Goal: Task Accomplishment & Management: Manage account settings

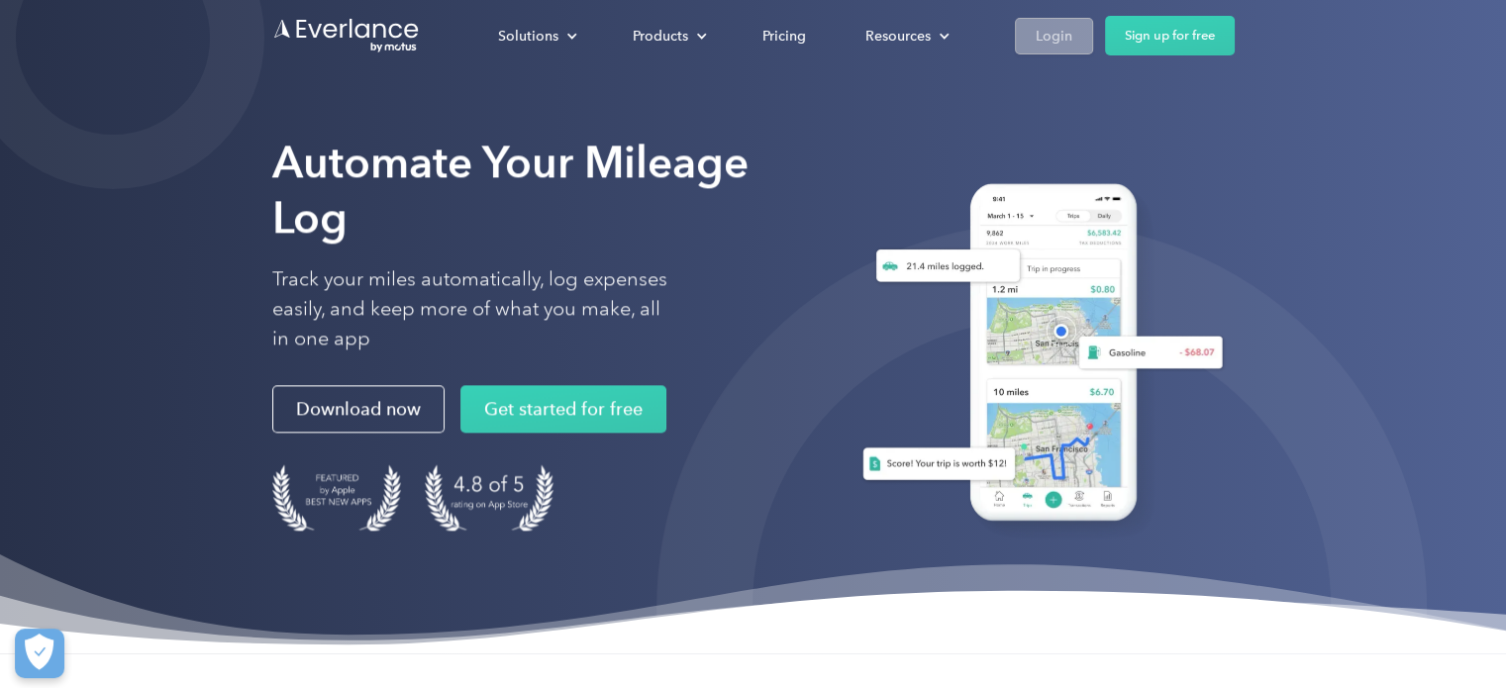
click at [1049, 25] on div "Login" at bounding box center [1053, 36] width 37 height 25
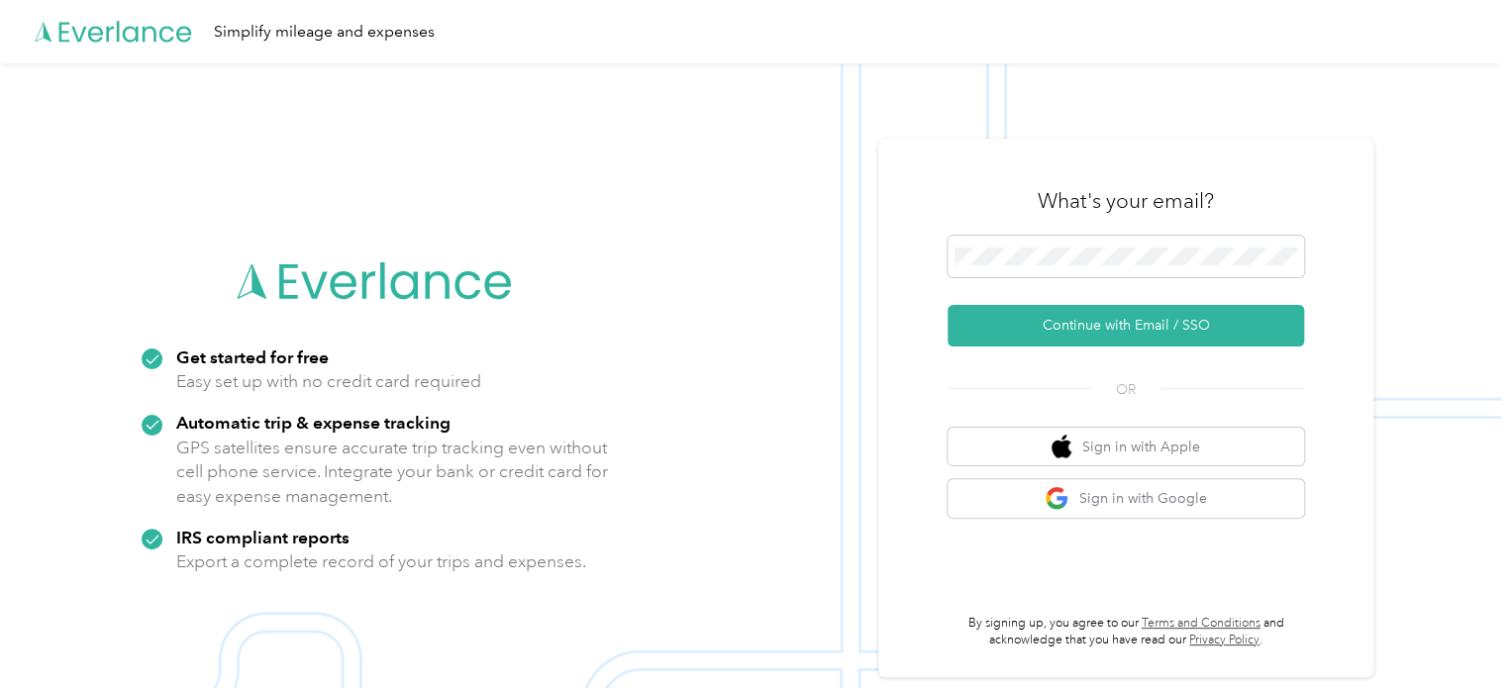
drag, startPoint x: 1132, startPoint y: 324, endPoint x: 948, endPoint y: 344, distance: 185.3
click at [1132, 326] on button "Continue with Email / SSO" at bounding box center [1125, 326] width 356 height 42
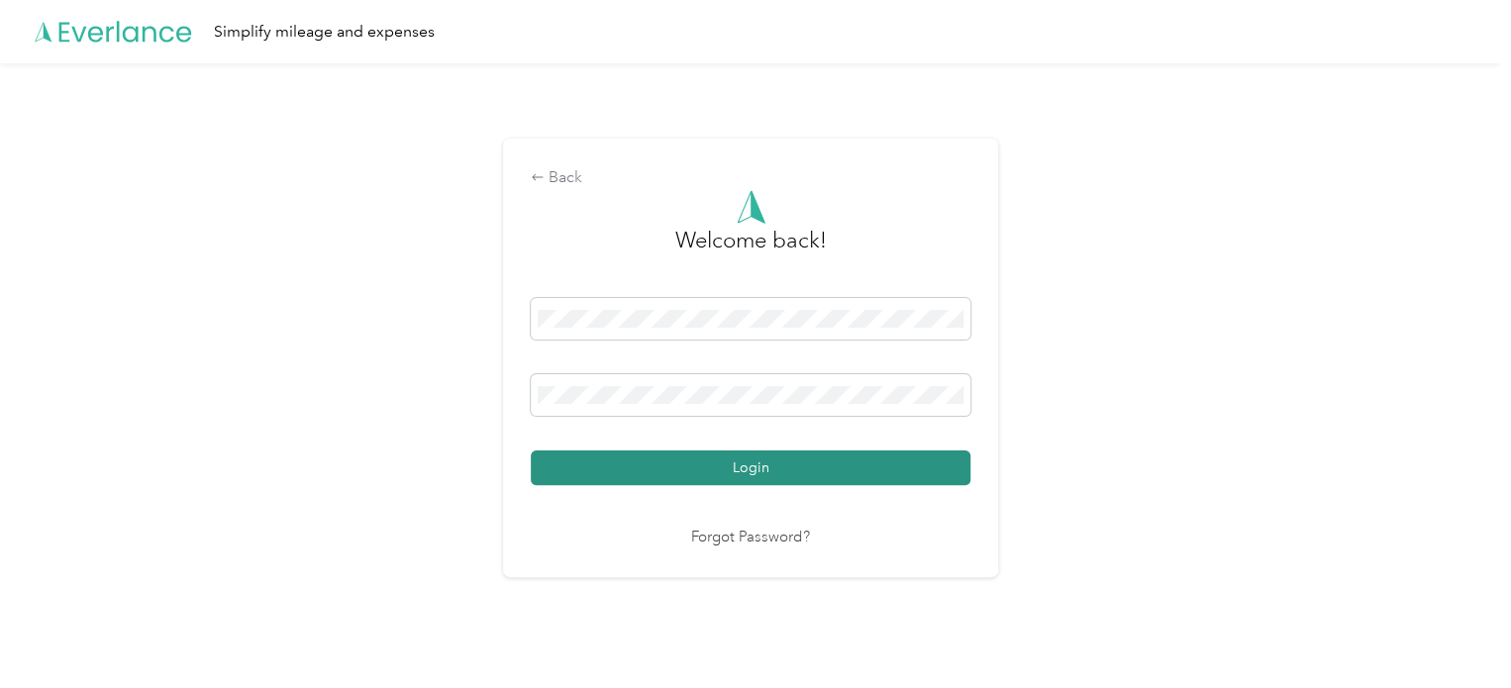
click at [700, 468] on button "Login" at bounding box center [751, 467] width 440 height 35
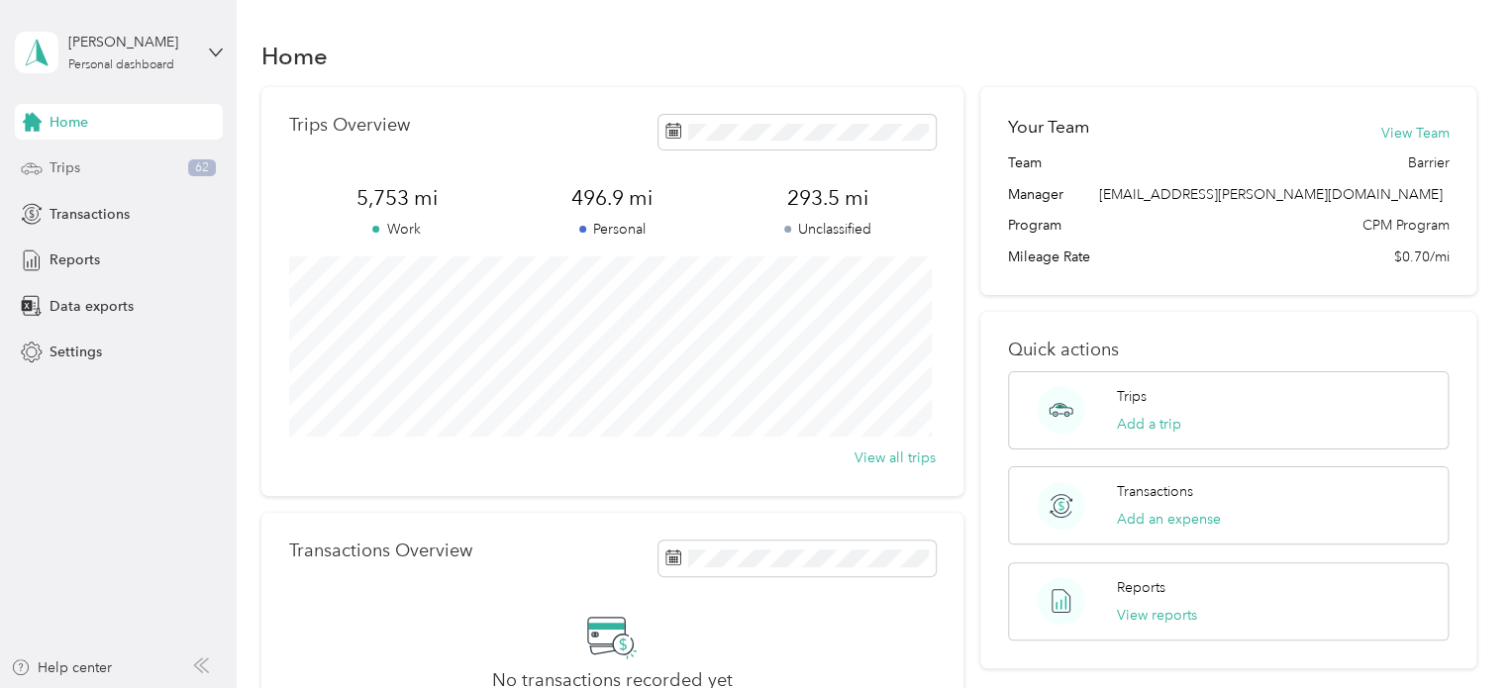
click at [75, 172] on span "Trips" at bounding box center [64, 167] width 31 height 21
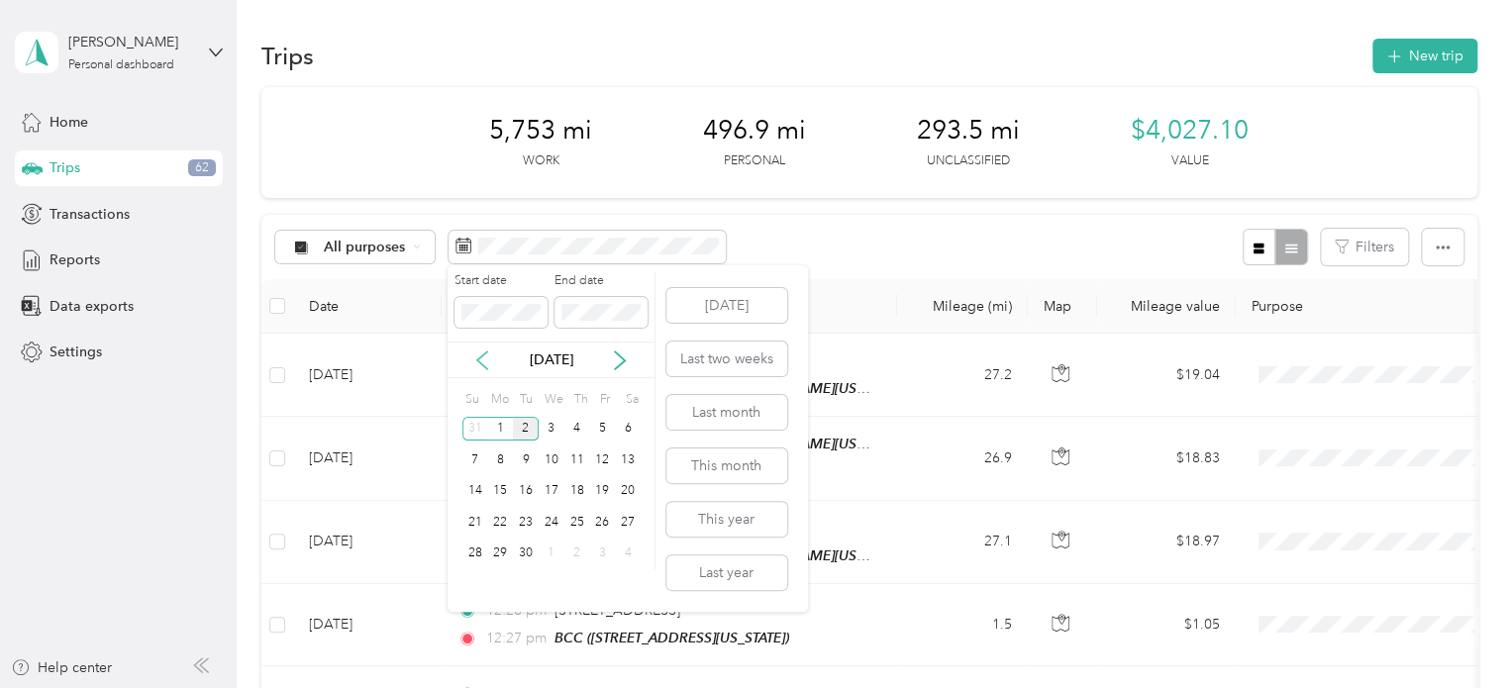
click at [479, 355] on icon at bounding box center [482, 360] width 20 height 20
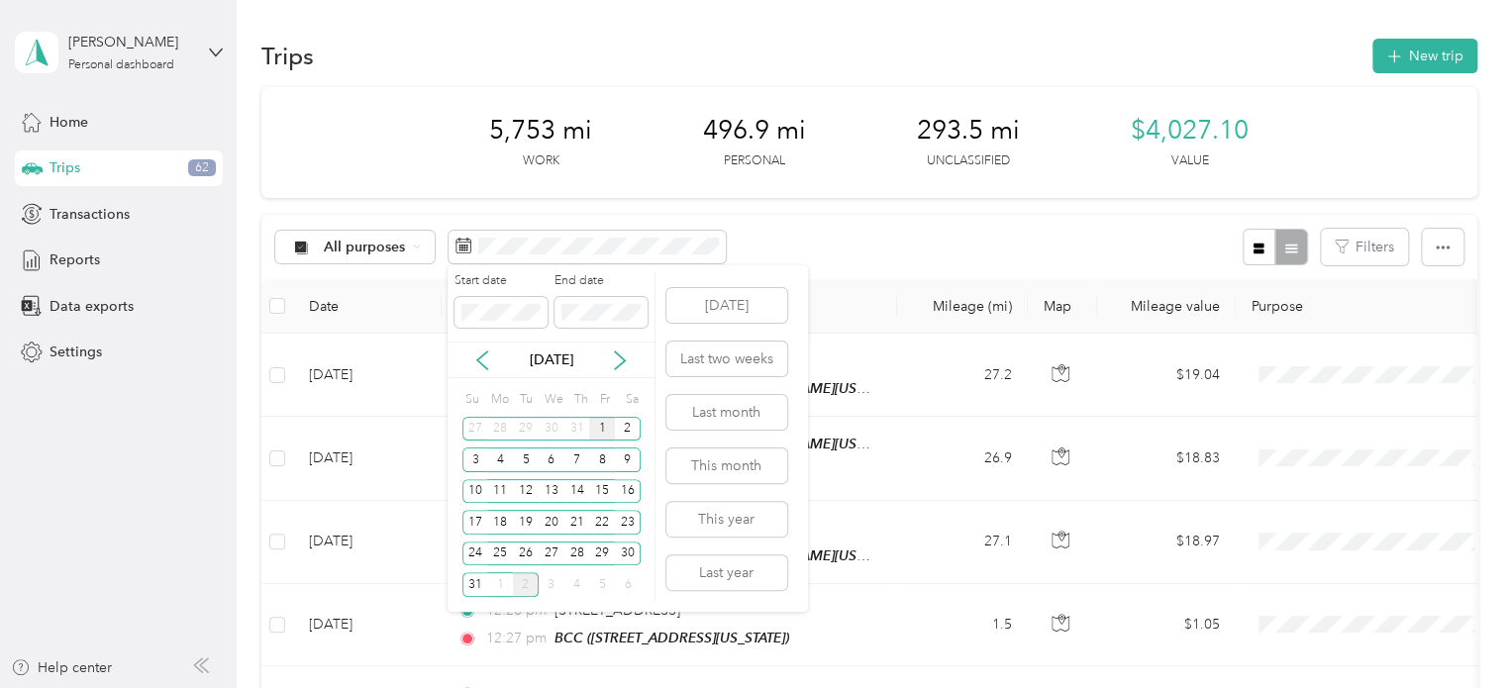
click at [600, 427] on div "1" at bounding box center [602, 429] width 26 height 25
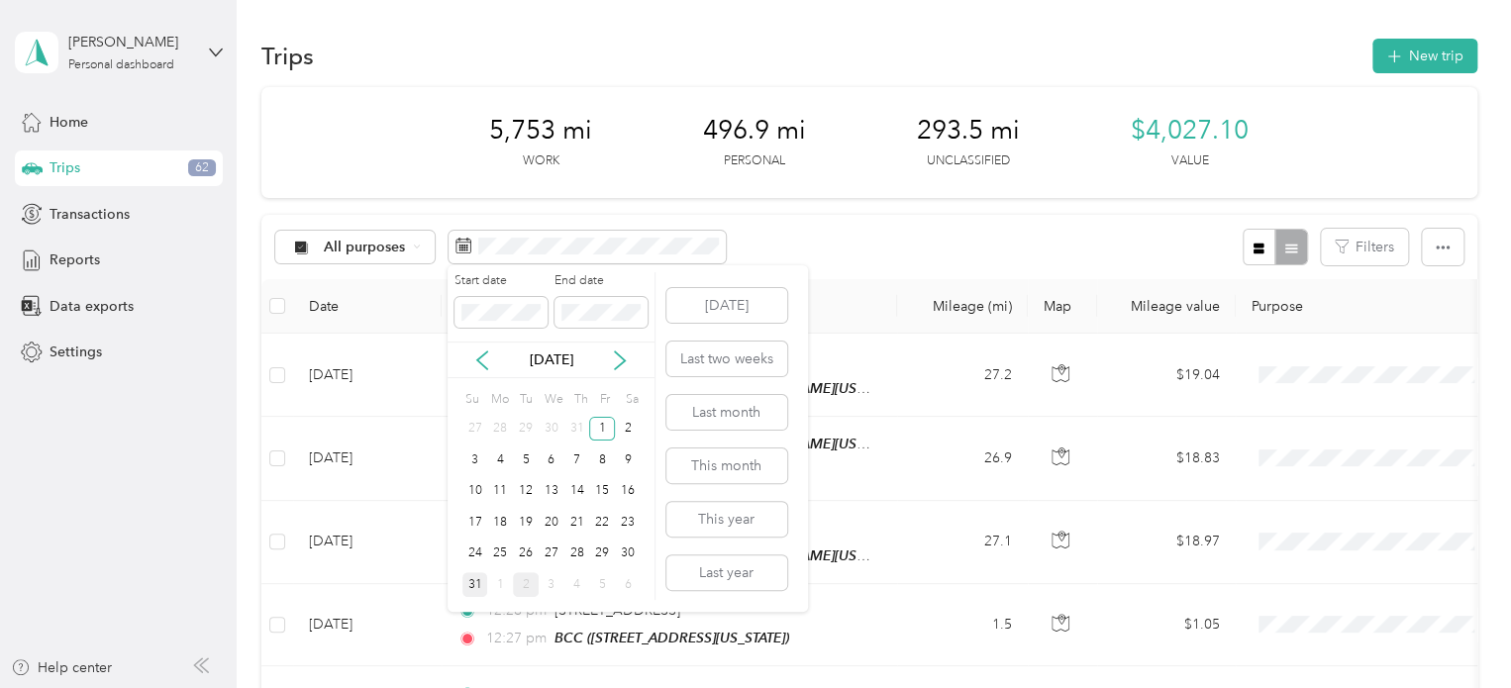
click at [476, 585] on div "31" at bounding box center [475, 584] width 26 height 25
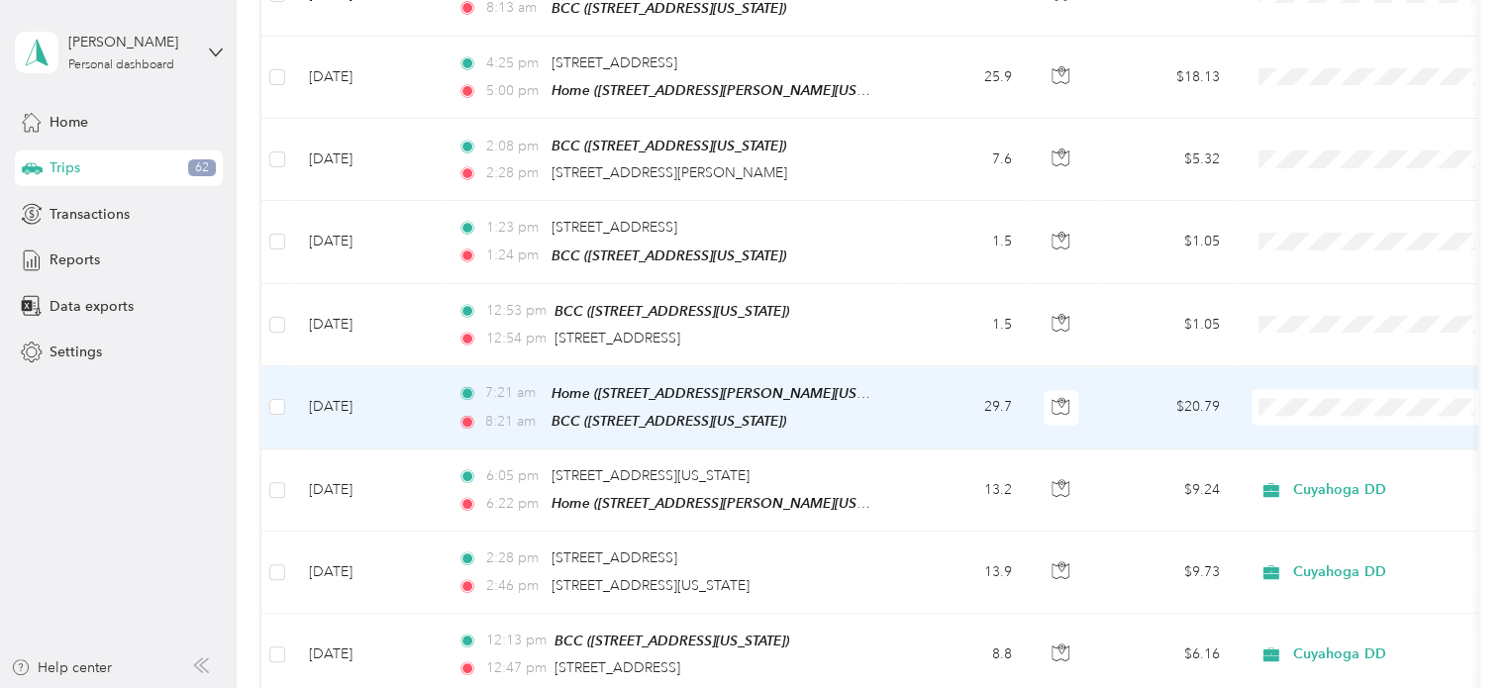
scroll to position [1439, 0]
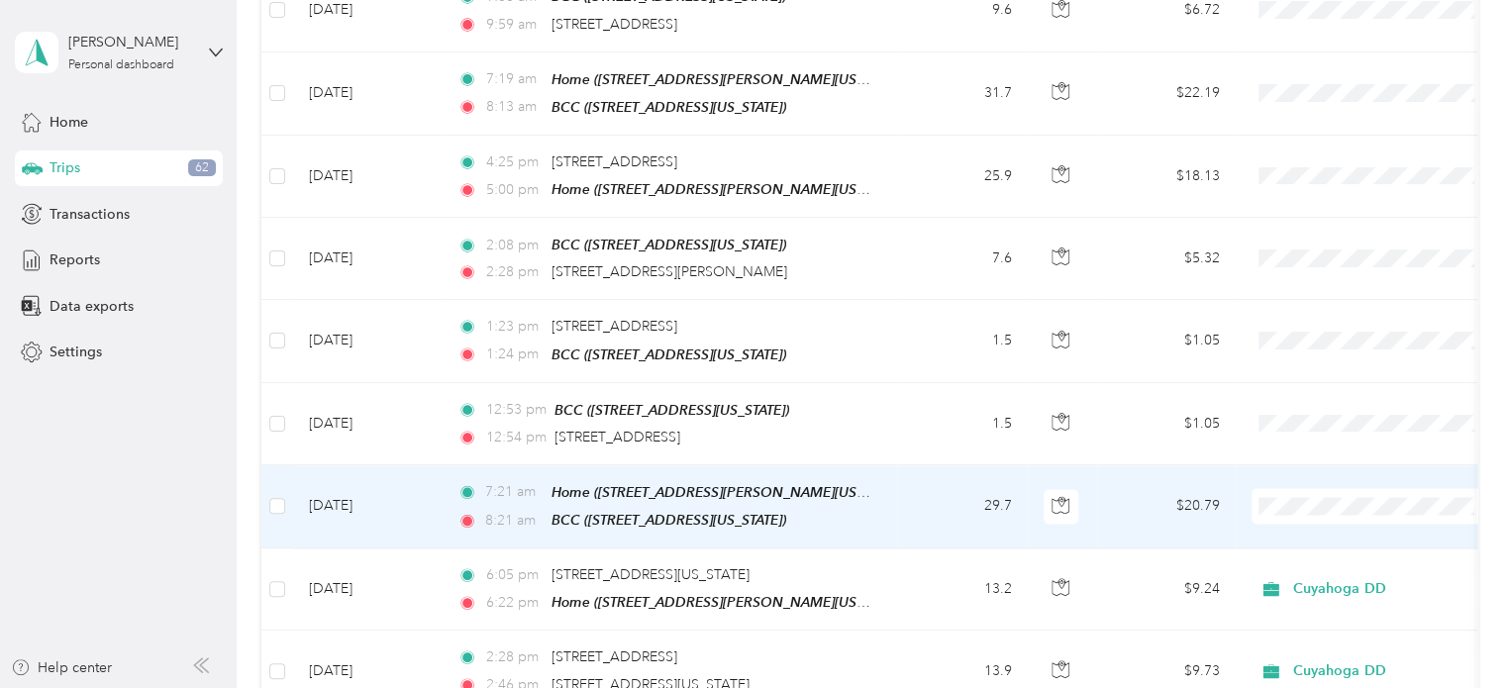
click at [1329, 509] on span "Cuyahoga DD" at bounding box center [1391, 514] width 183 height 21
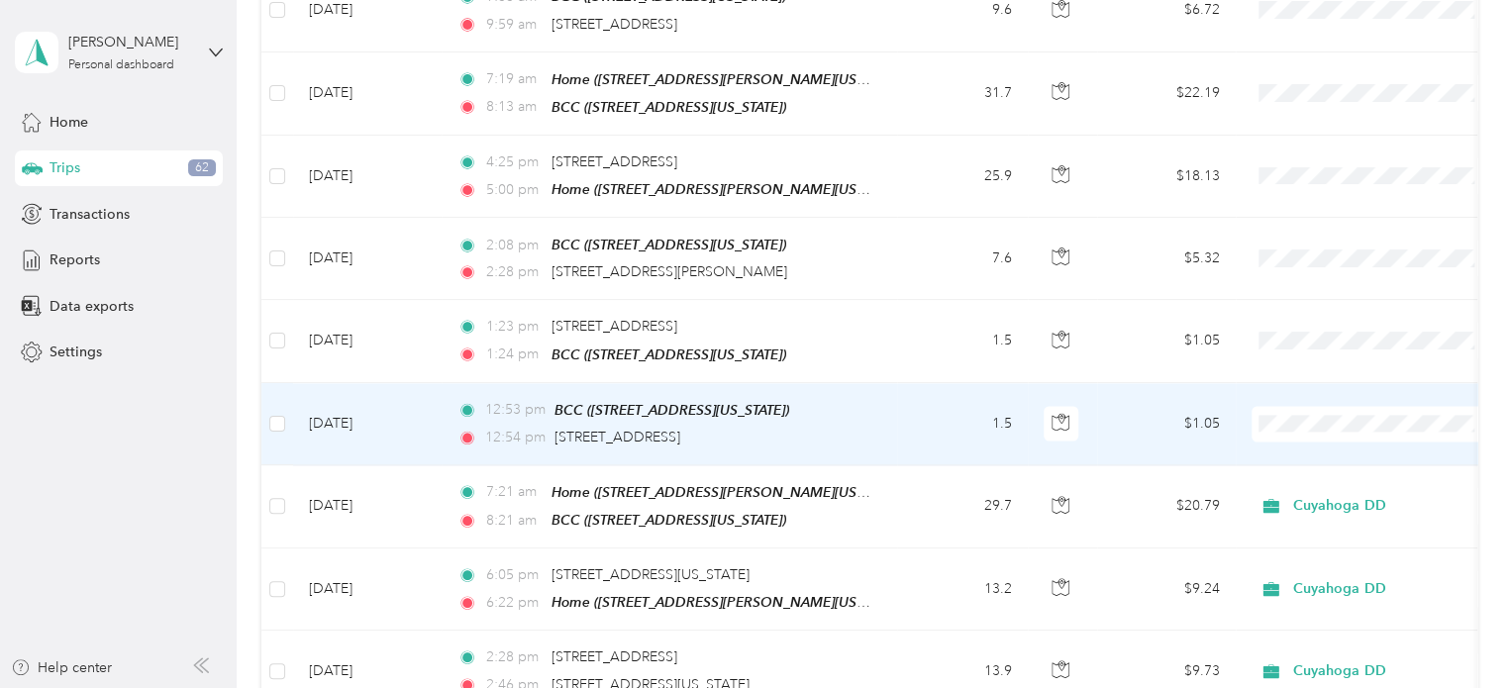
click at [1325, 457] on span "Personal" at bounding box center [1391, 463] width 183 height 21
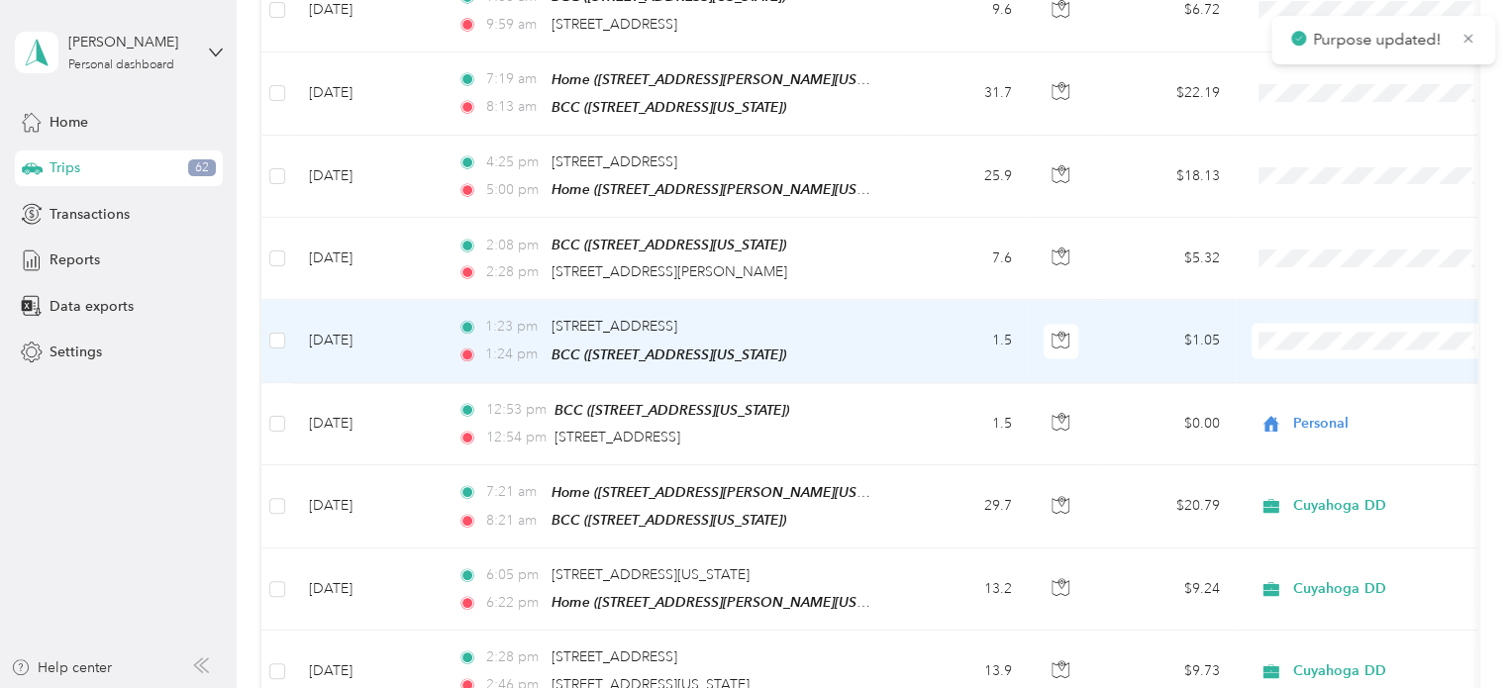
click at [1335, 378] on span "Personal" at bounding box center [1391, 385] width 183 height 21
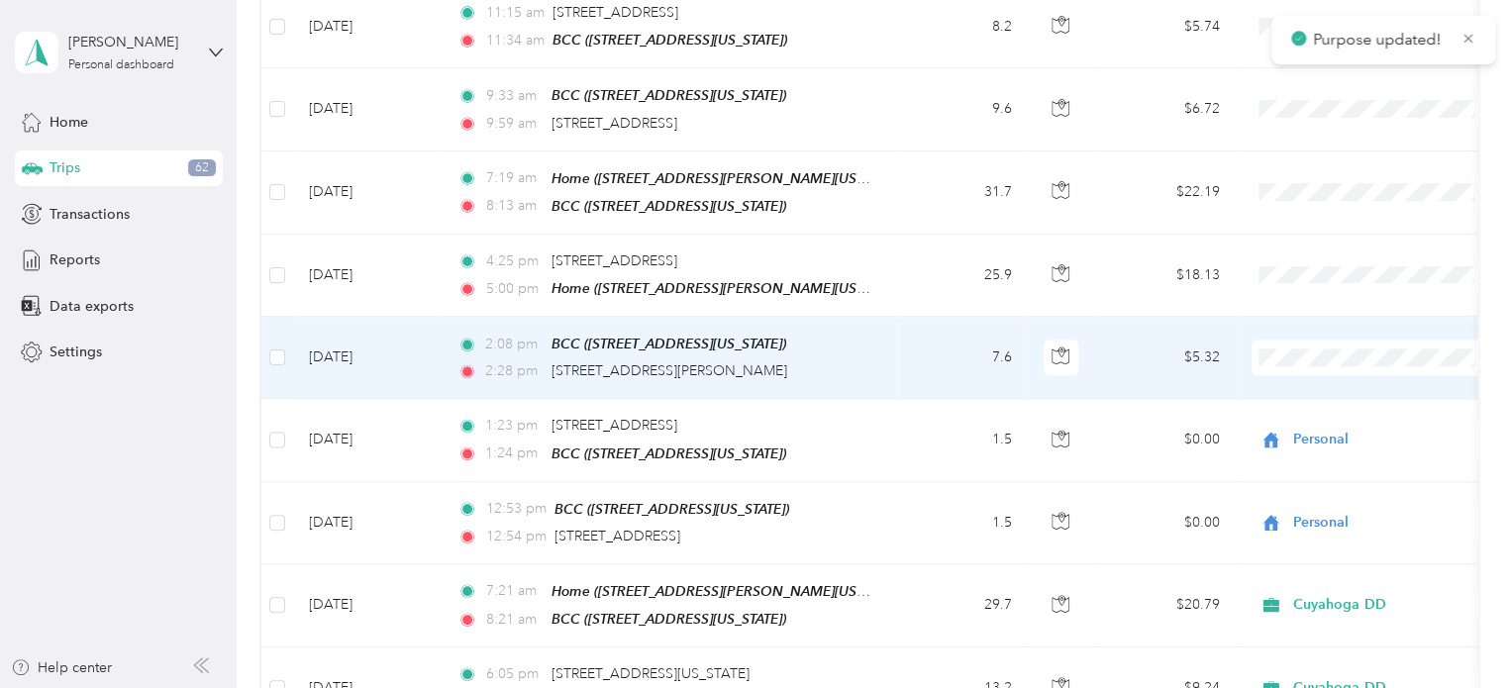
click at [1335, 363] on span "Cuyahoga DD" at bounding box center [1391, 368] width 183 height 21
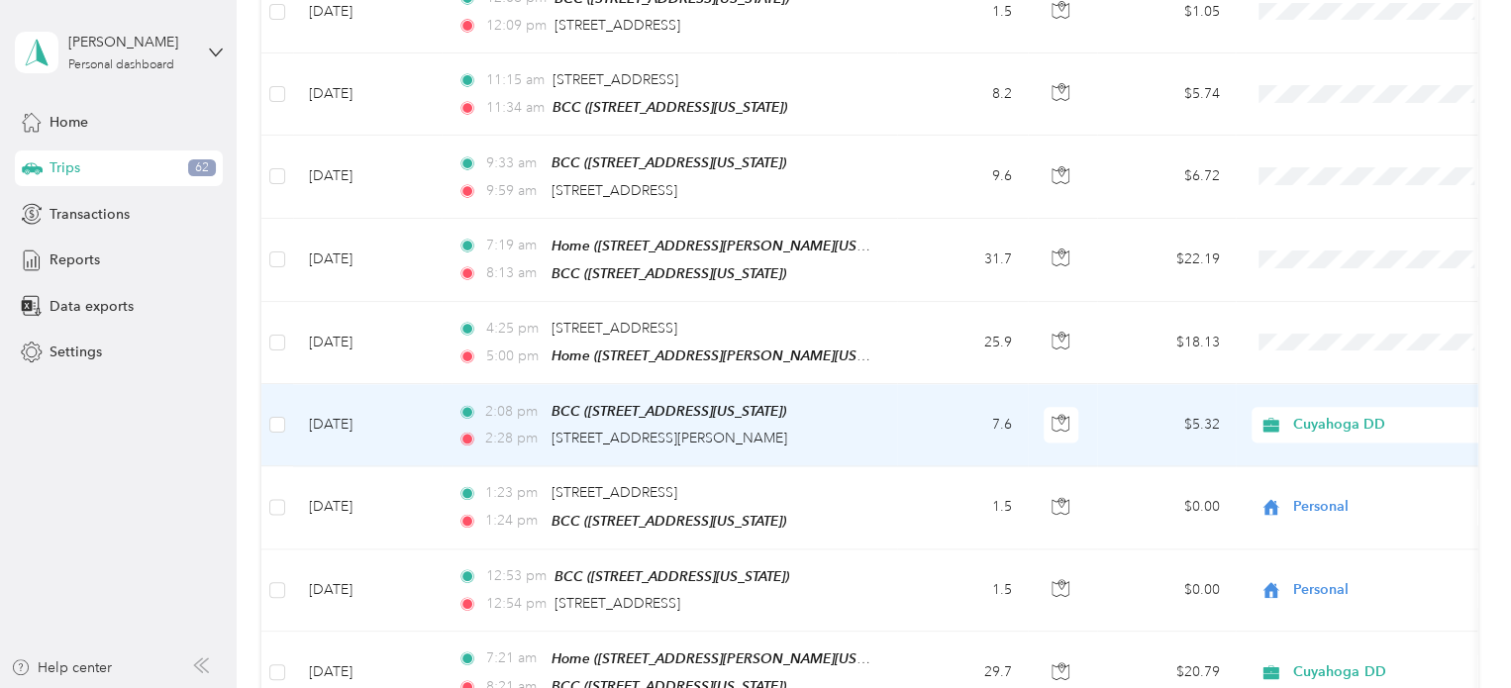
scroll to position [1241, 0]
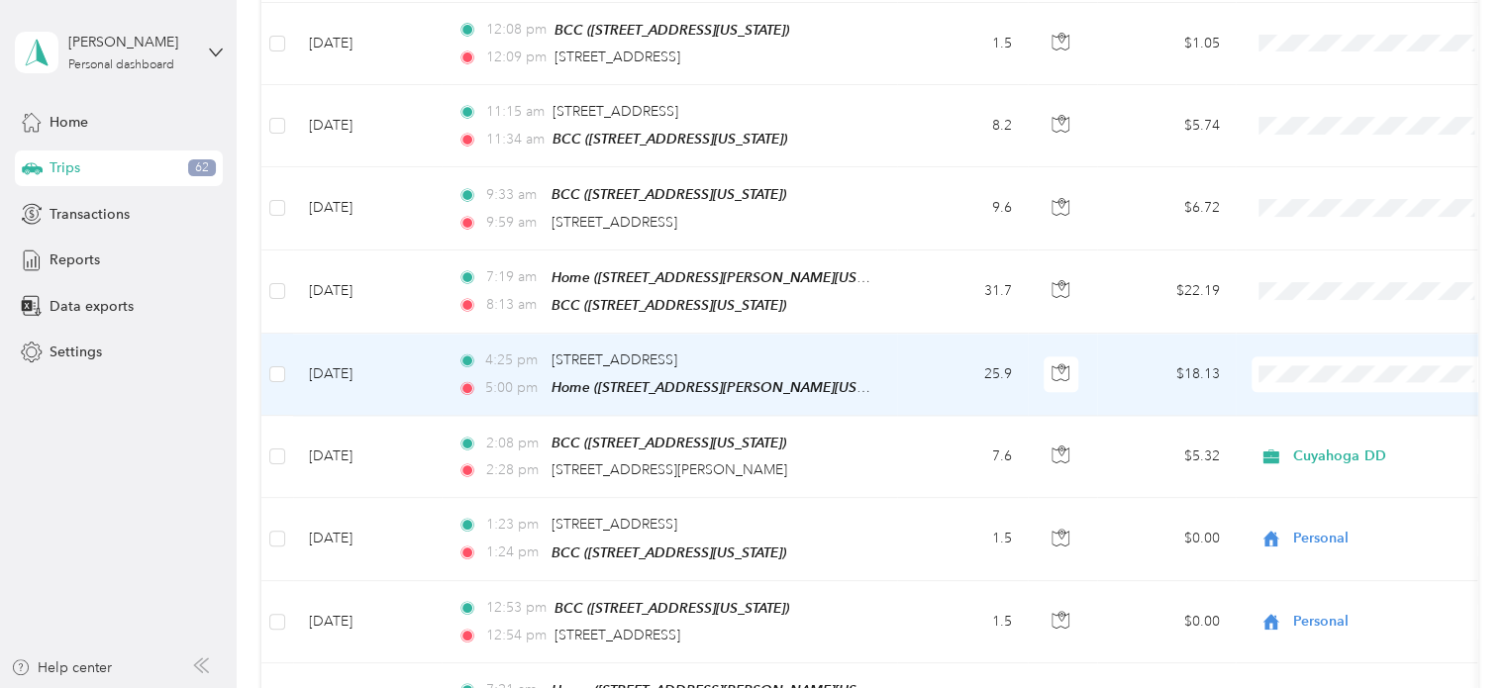
click at [1314, 379] on span "Cuyahoga DD" at bounding box center [1391, 386] width 183 height 21
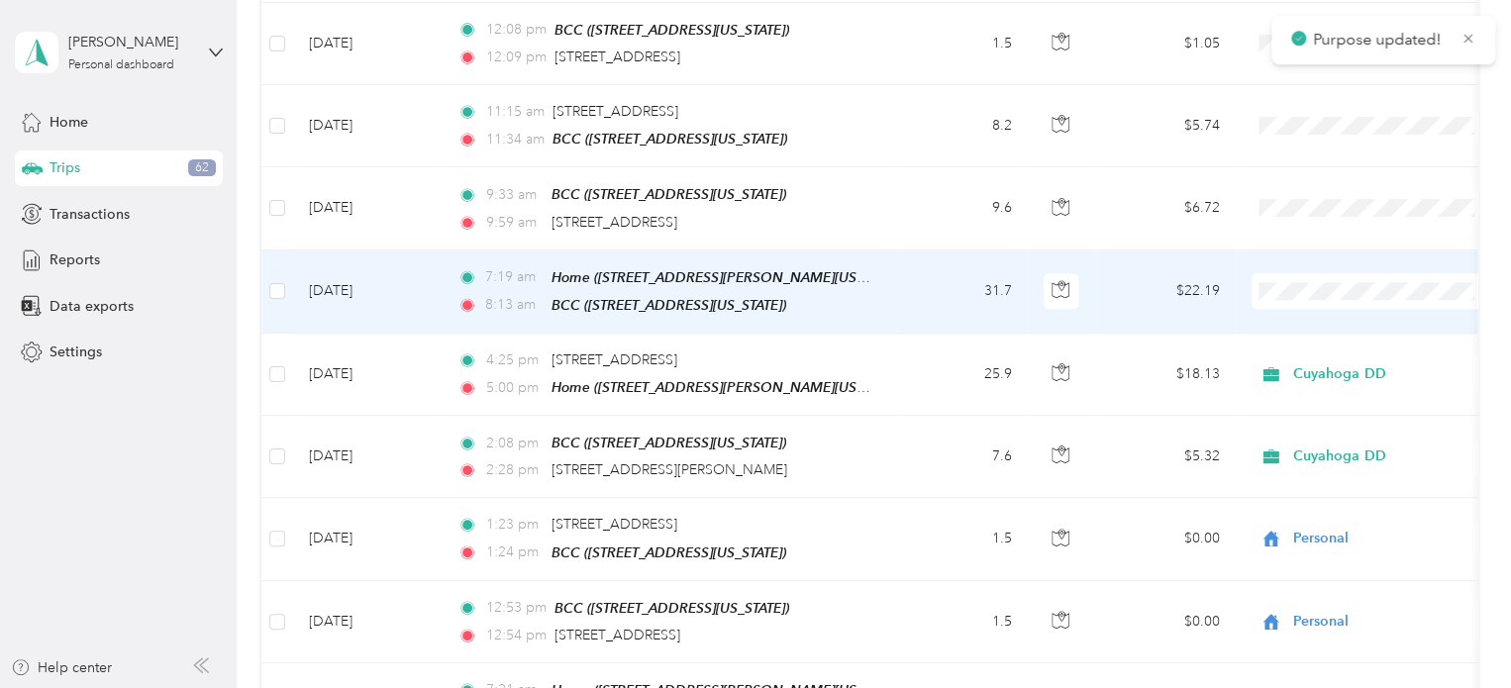
click at [1318, 297] on span "Cuyahoga DD" at bounding box center [1391, 305] width 183 height 21
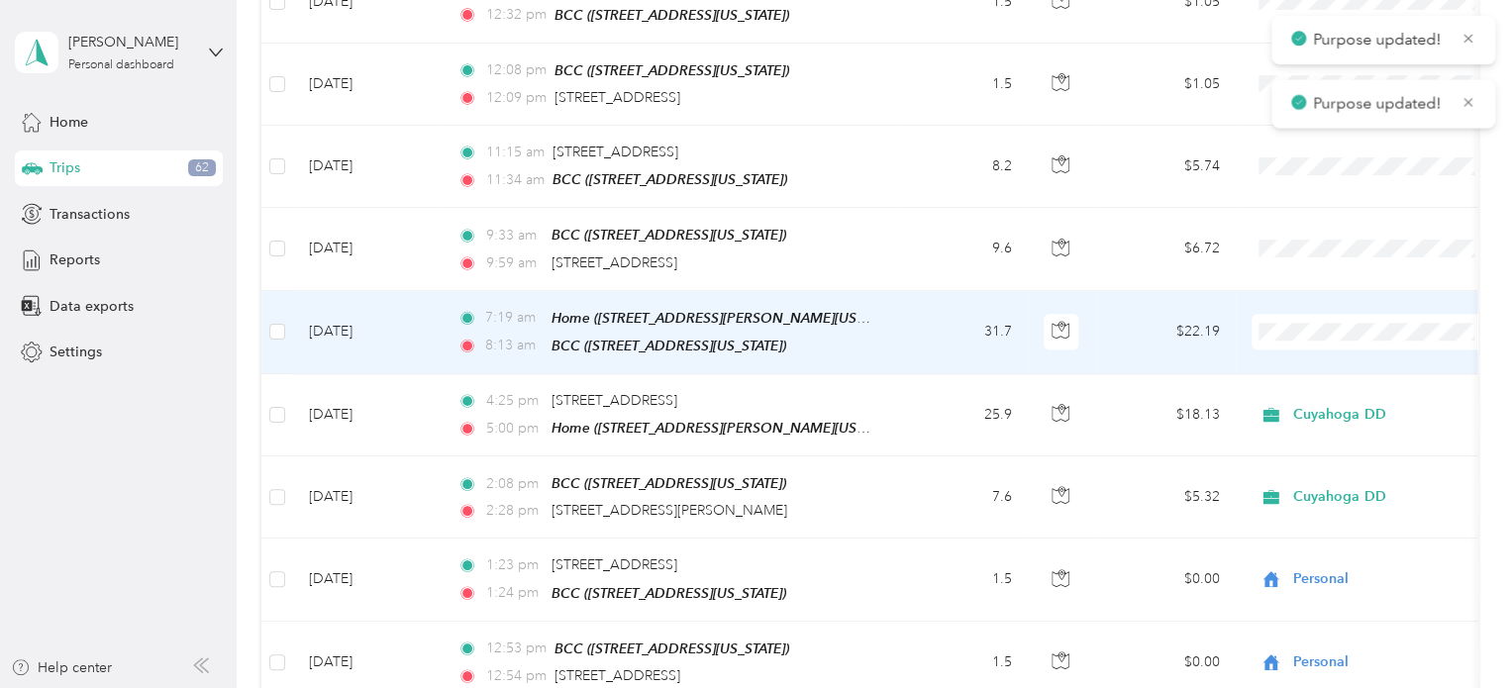
scroll to position [1142, 0]
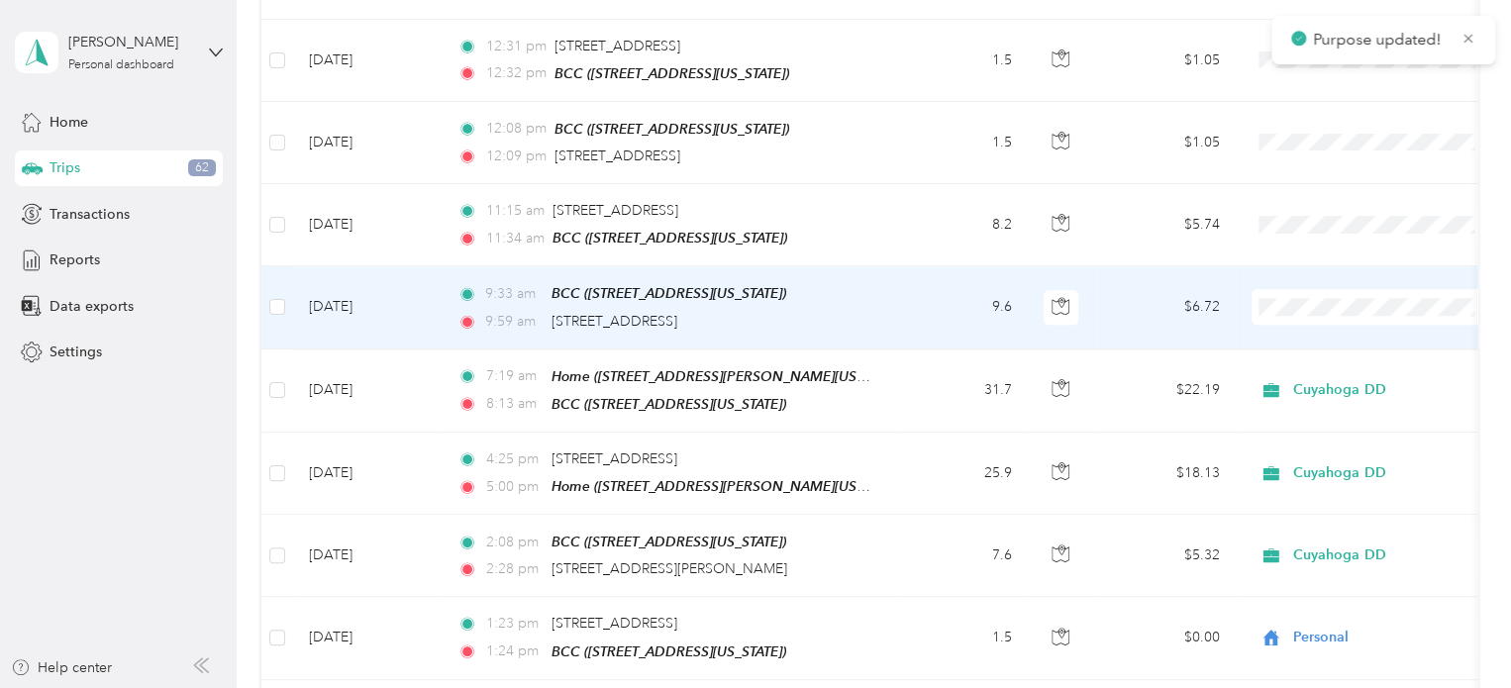
click at [1319, 320] on span "Cuyahoga DD" at bounding box center [1391, 323] width 183 height 21
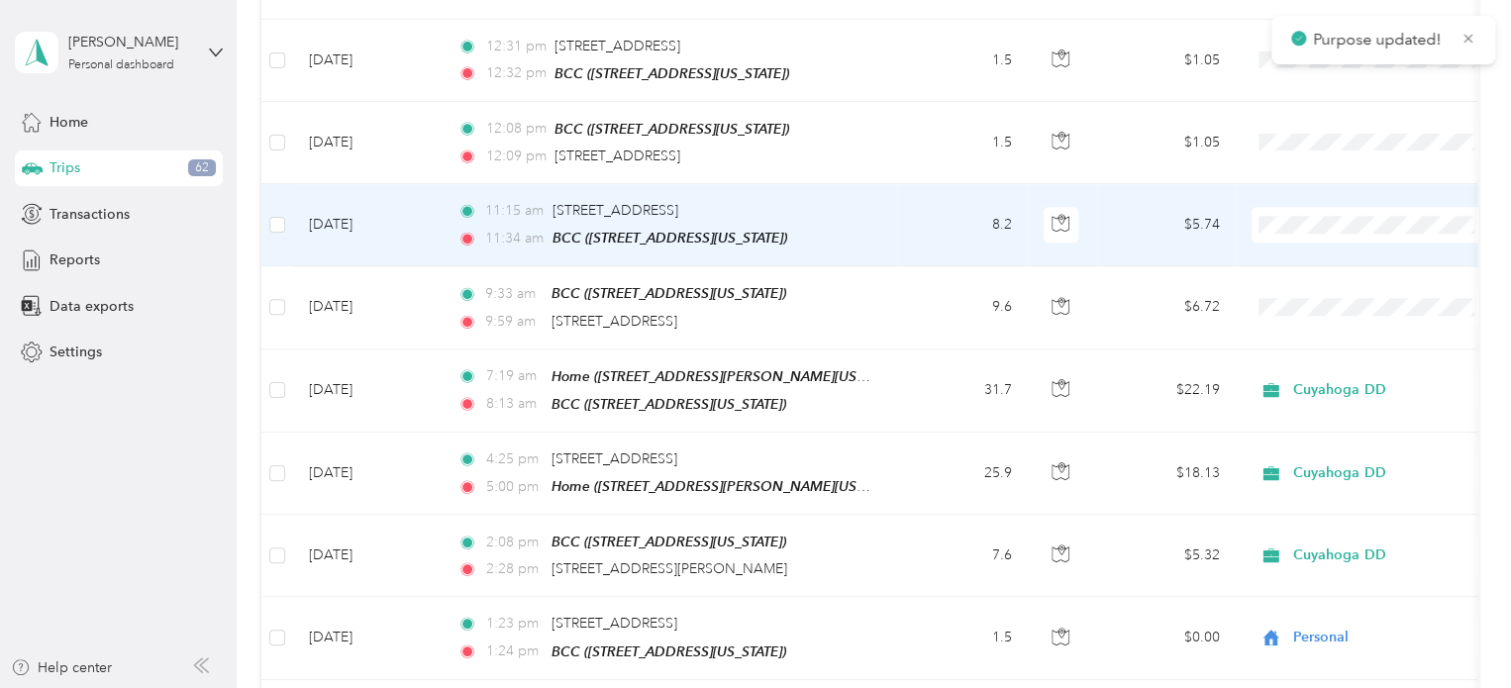
click at [1327, 243] on span "Cuyahoga DD" at bounding box center [1391, 242] width 183 height 21
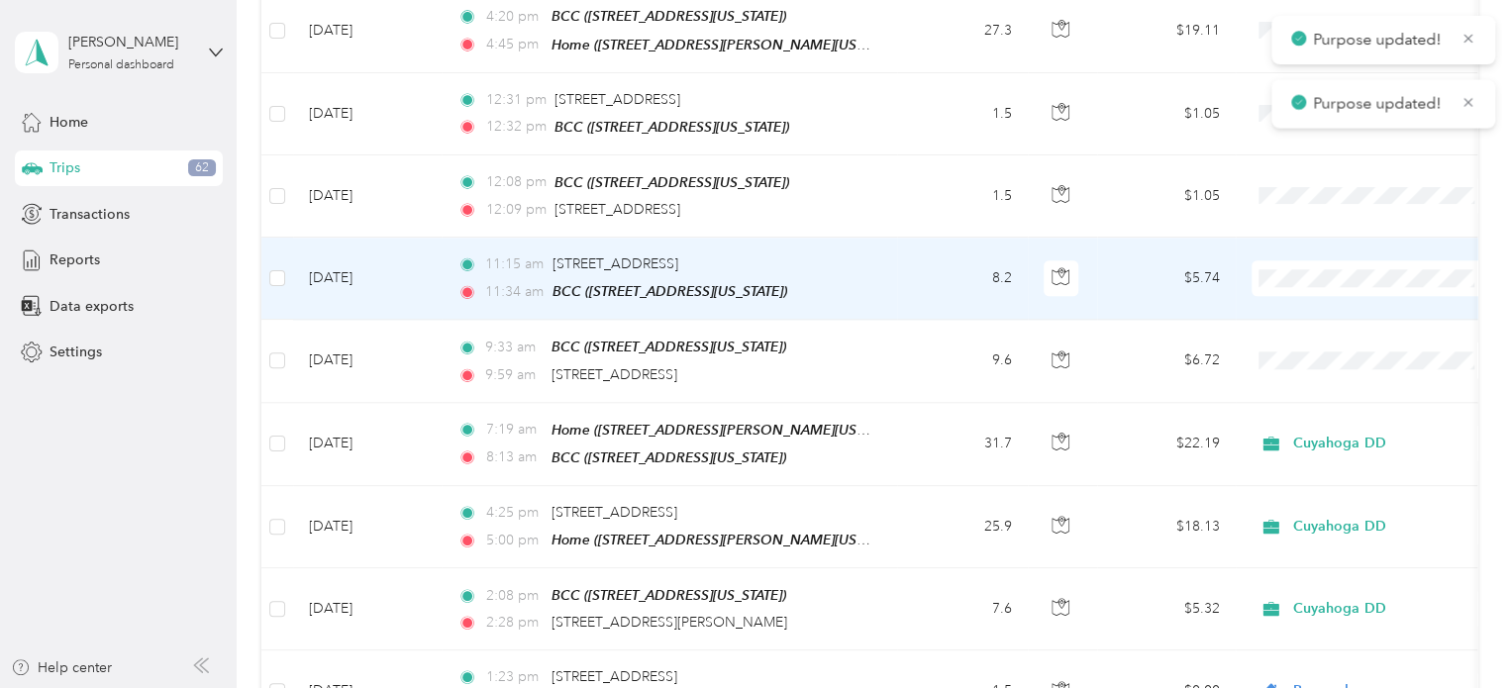
scroll to position [1043, 0]
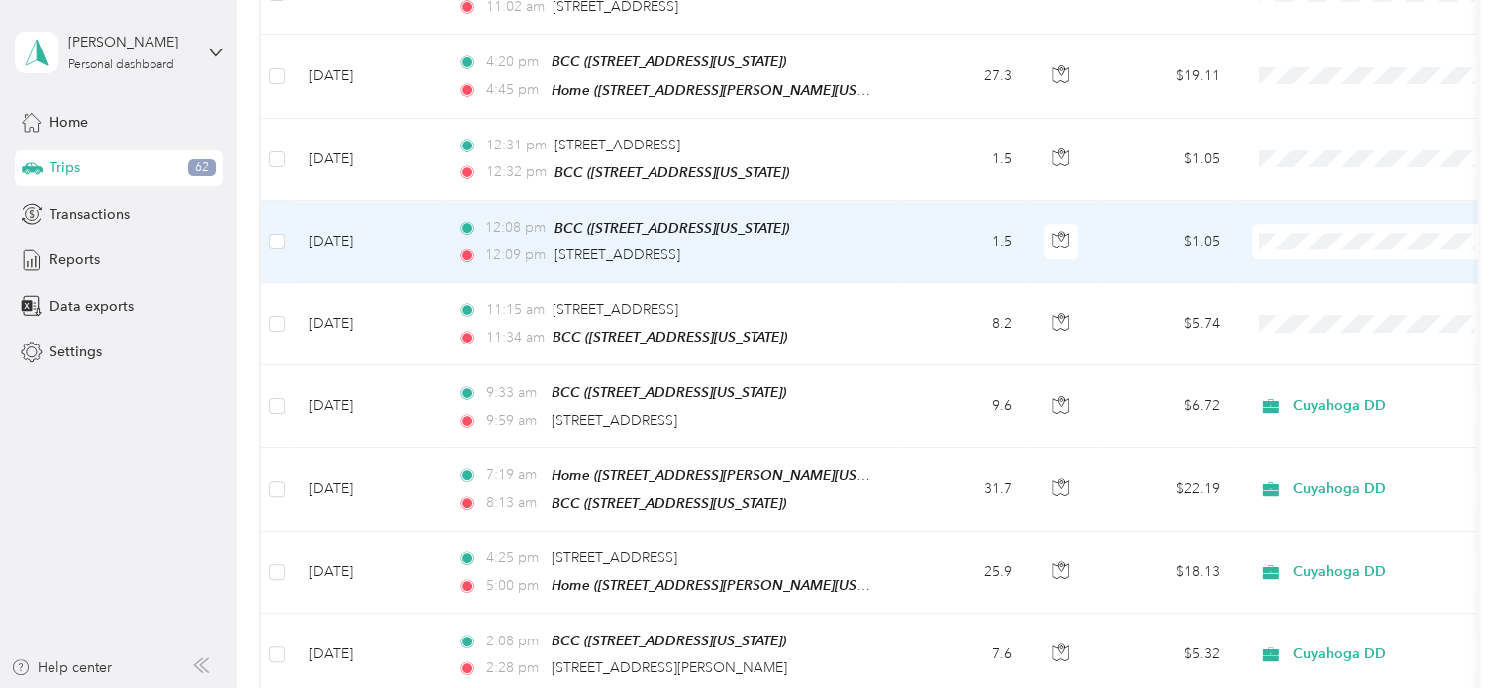
click at [1316, 286] on span "Personal" at bounding box center [1391, 294] width 183 height 21
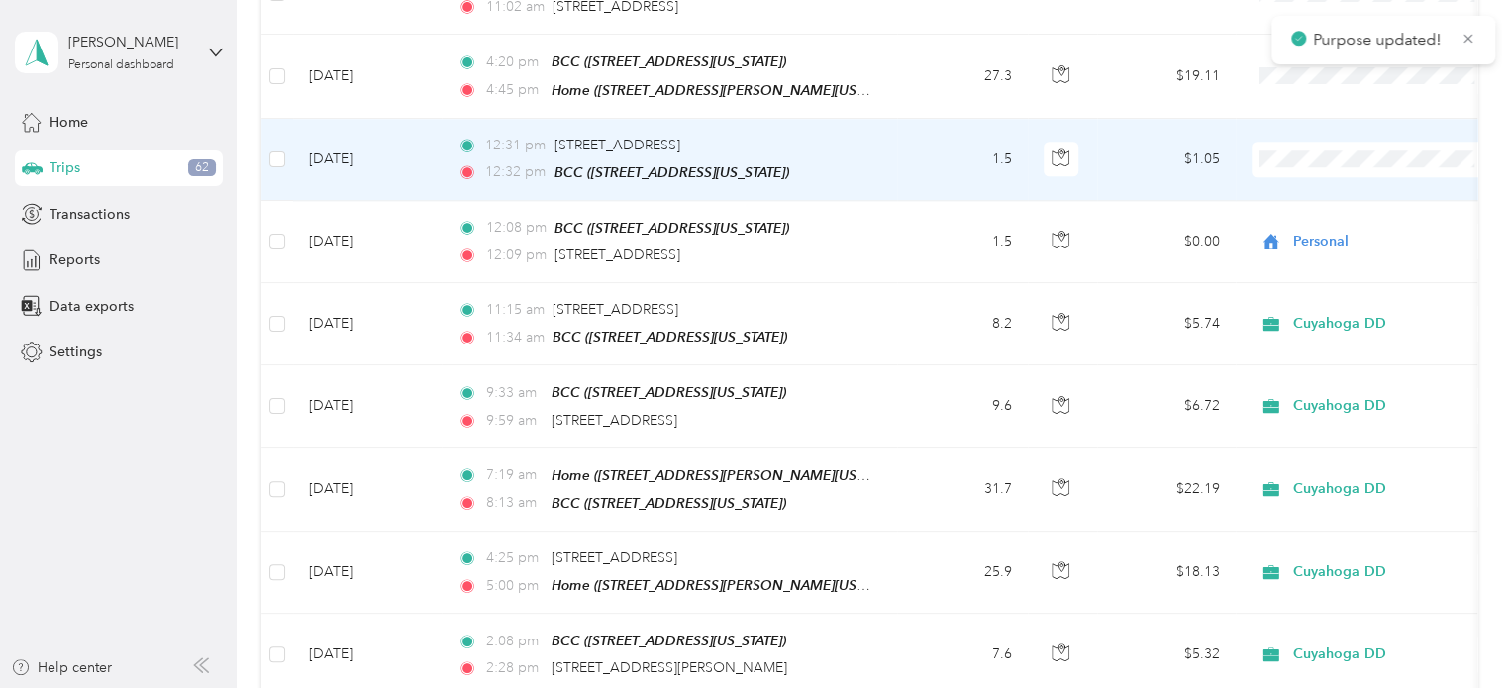
click at [1335, 205] on span "Personal" at bounding box center [1391, 213] width 183 height 21
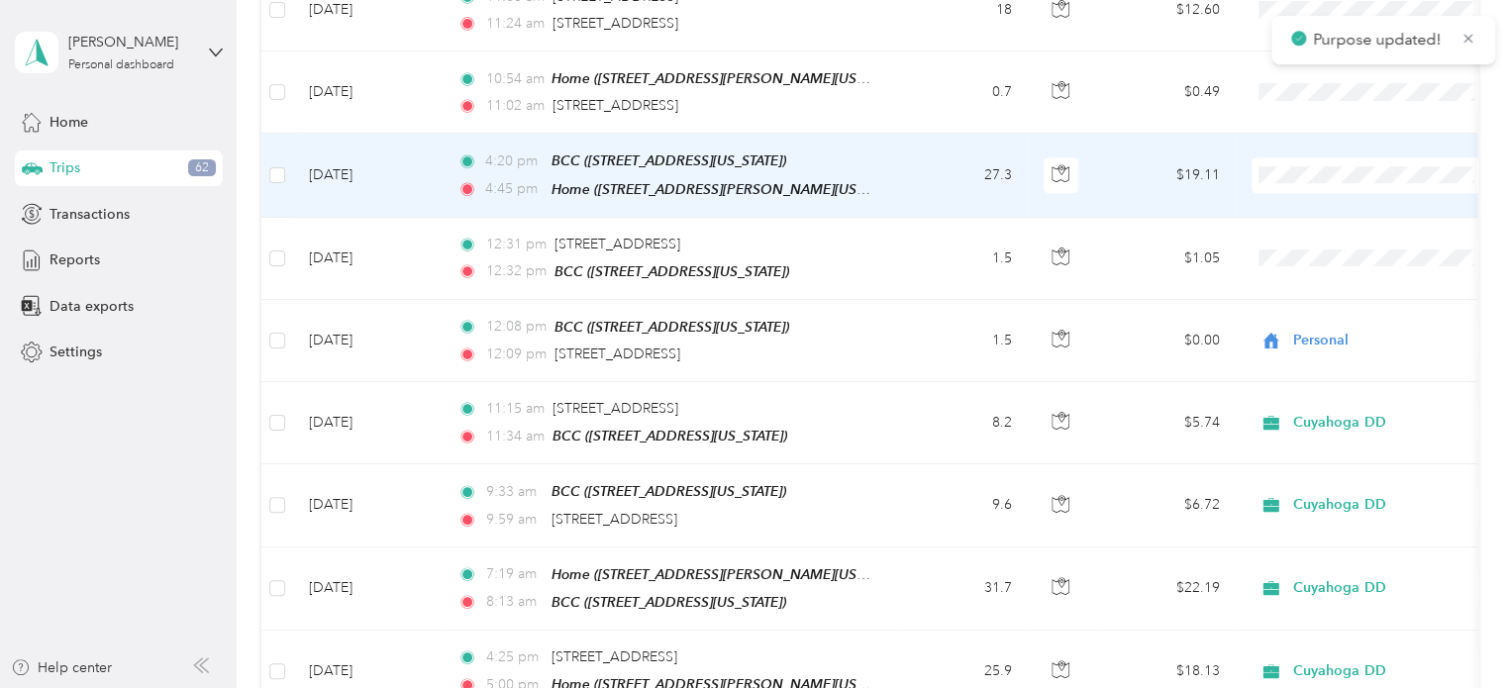
scroll to position [845, 0]
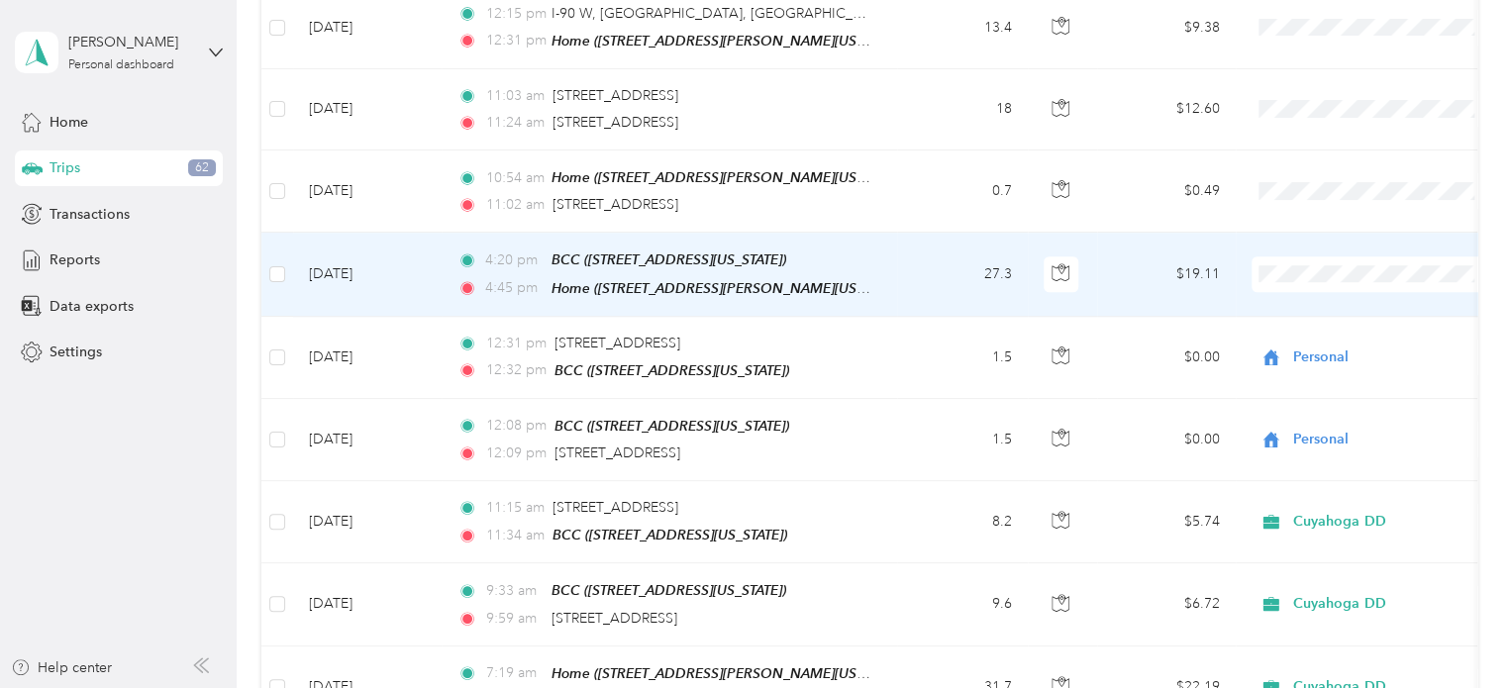
click at [1324, 288] on span "Cuyahoga DD" at bounding box center [1391, 295] width 183 height 21
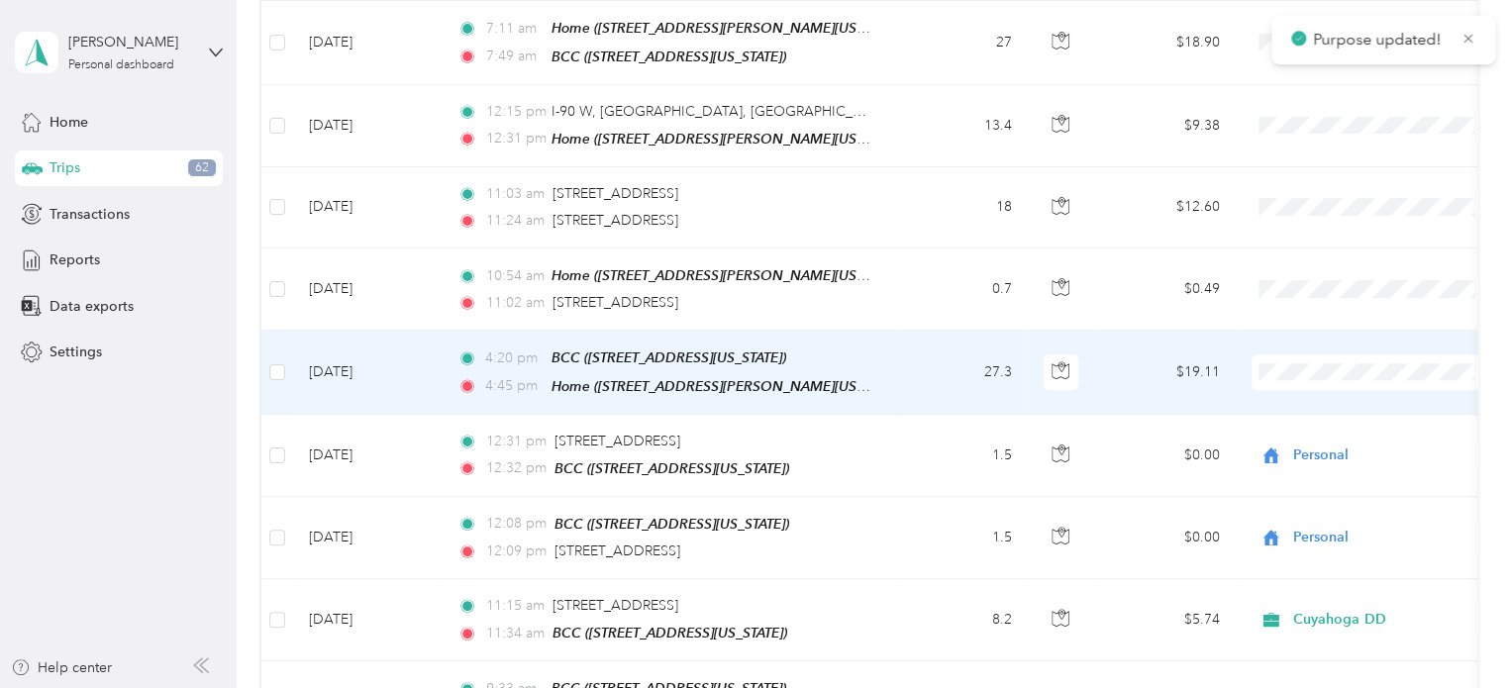
scroll to position [746, 0]
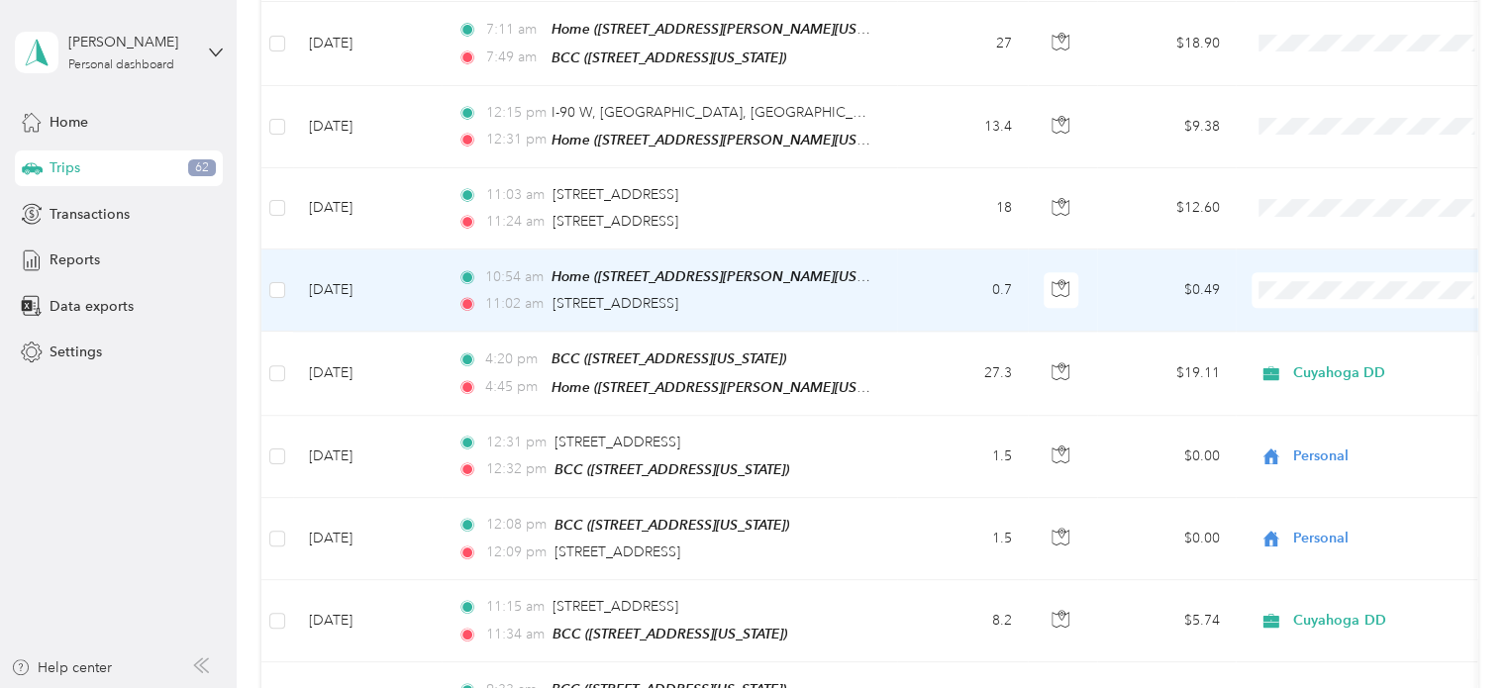
click at [1323, 272] on span at bounding box center [1374, 290] width 246 height 36
click at [1356, 346] on span "Personal" at bounding box center [1391, 348] width 183 height 21
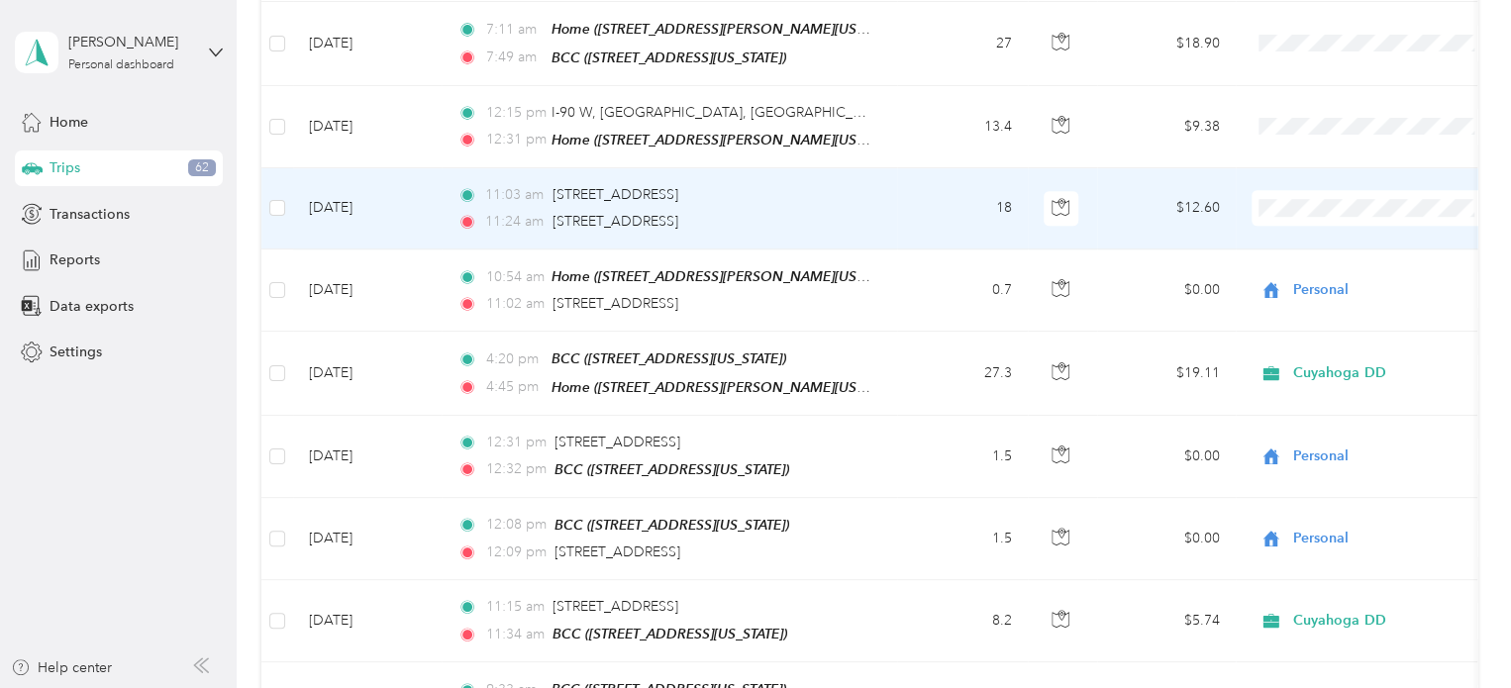
click at [1329, 235] on li "Cuyahoga DD" at bounding box center [1374, 232] width 246 height 35
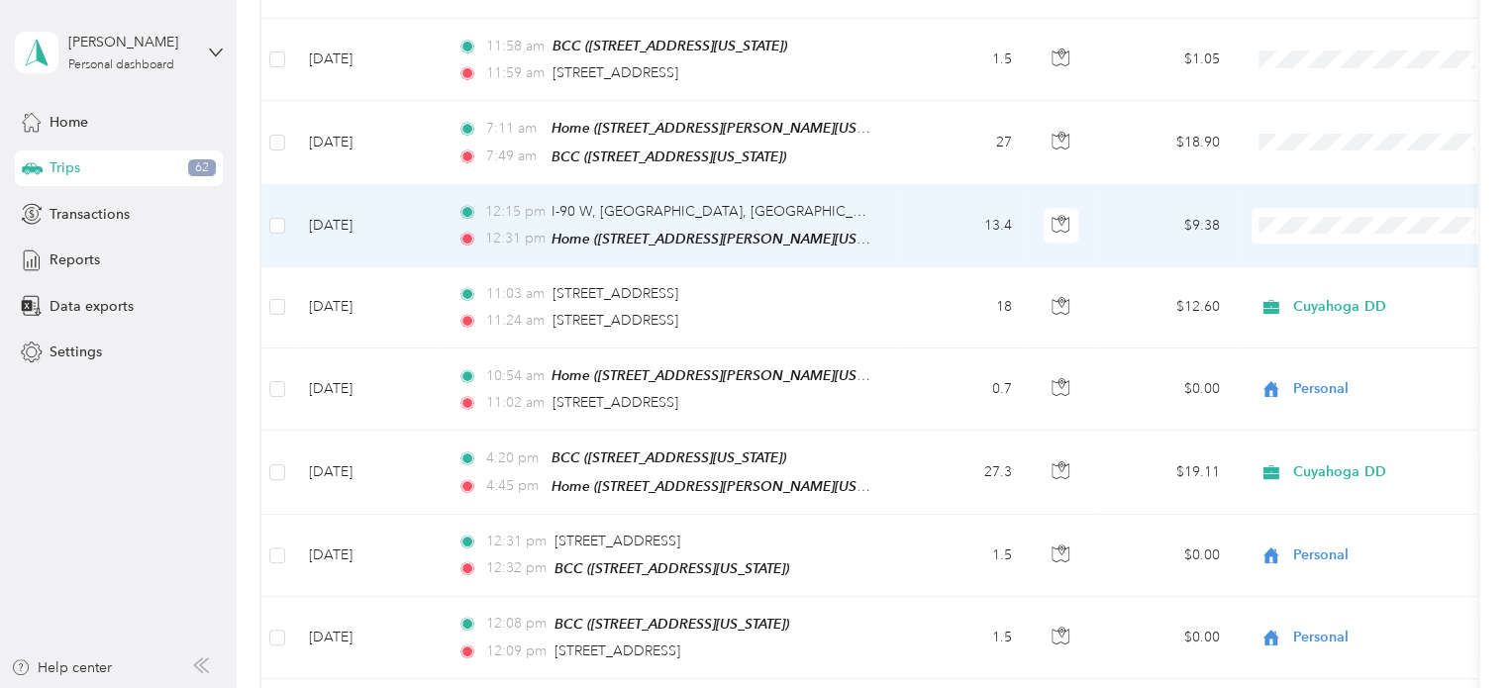
click at [1338, 247] on span "Cuyahoga DD" at bounding box center [1391, 250] width 183 height 21
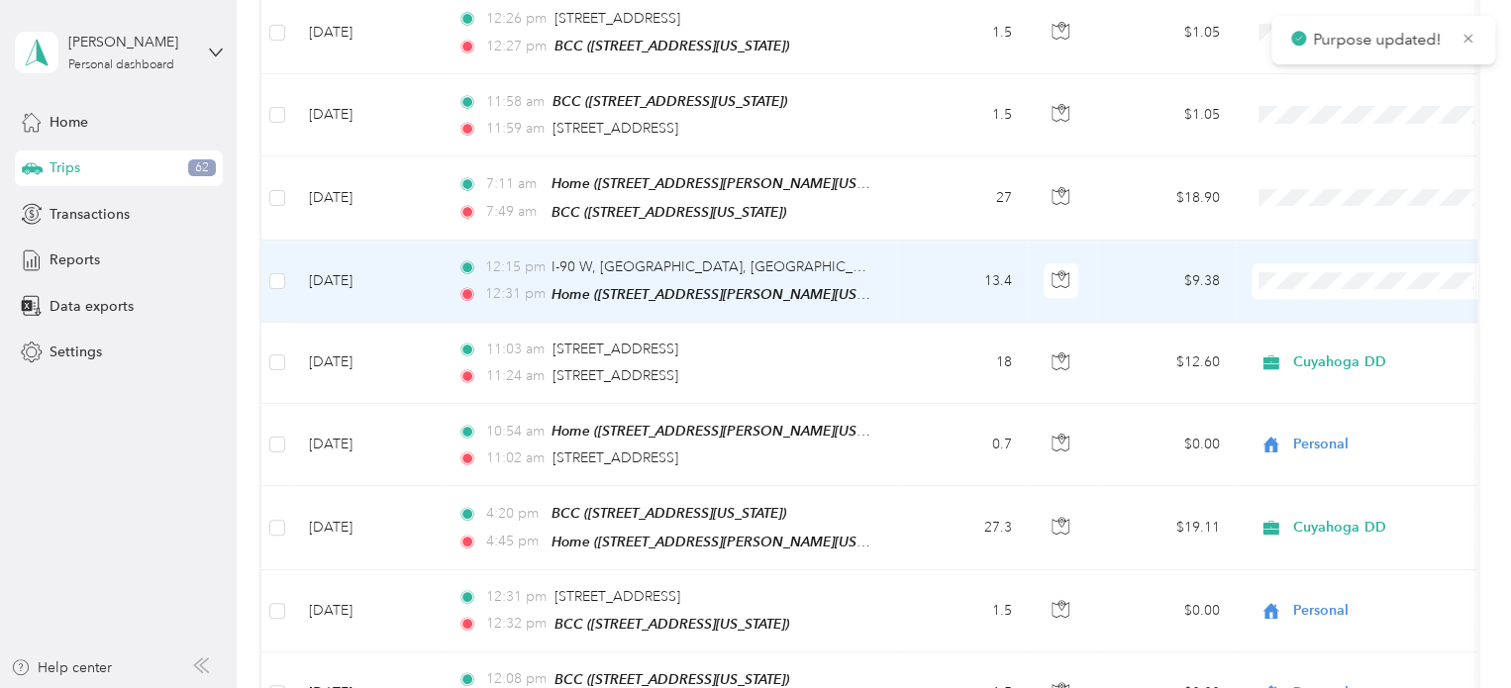
scroll to position [548, 0]
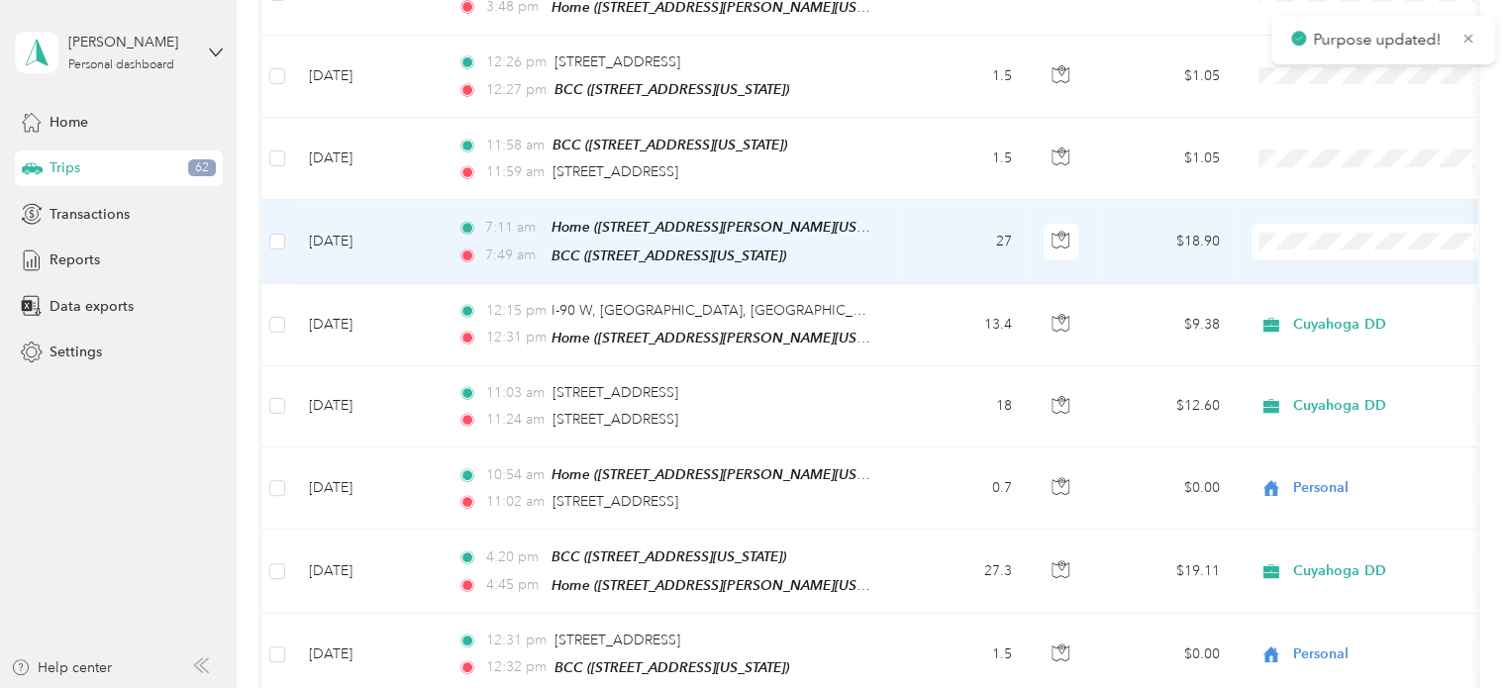
click at [1334, 258] on span "Cuyahoga DD" at bounding box center [1391, 267] width 183 height 21
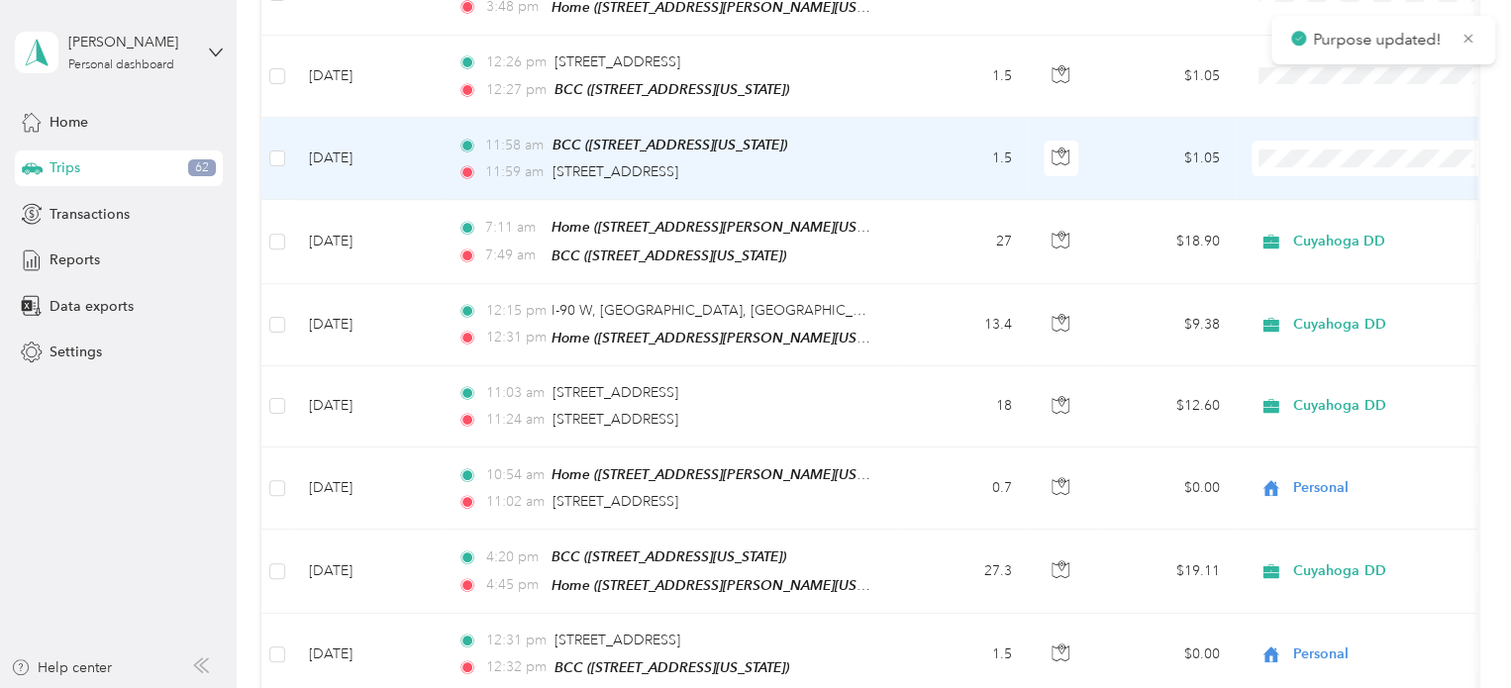
click at [1338, 221] on span "Personal" at bounding box center [1391, 221] width 183 height 21
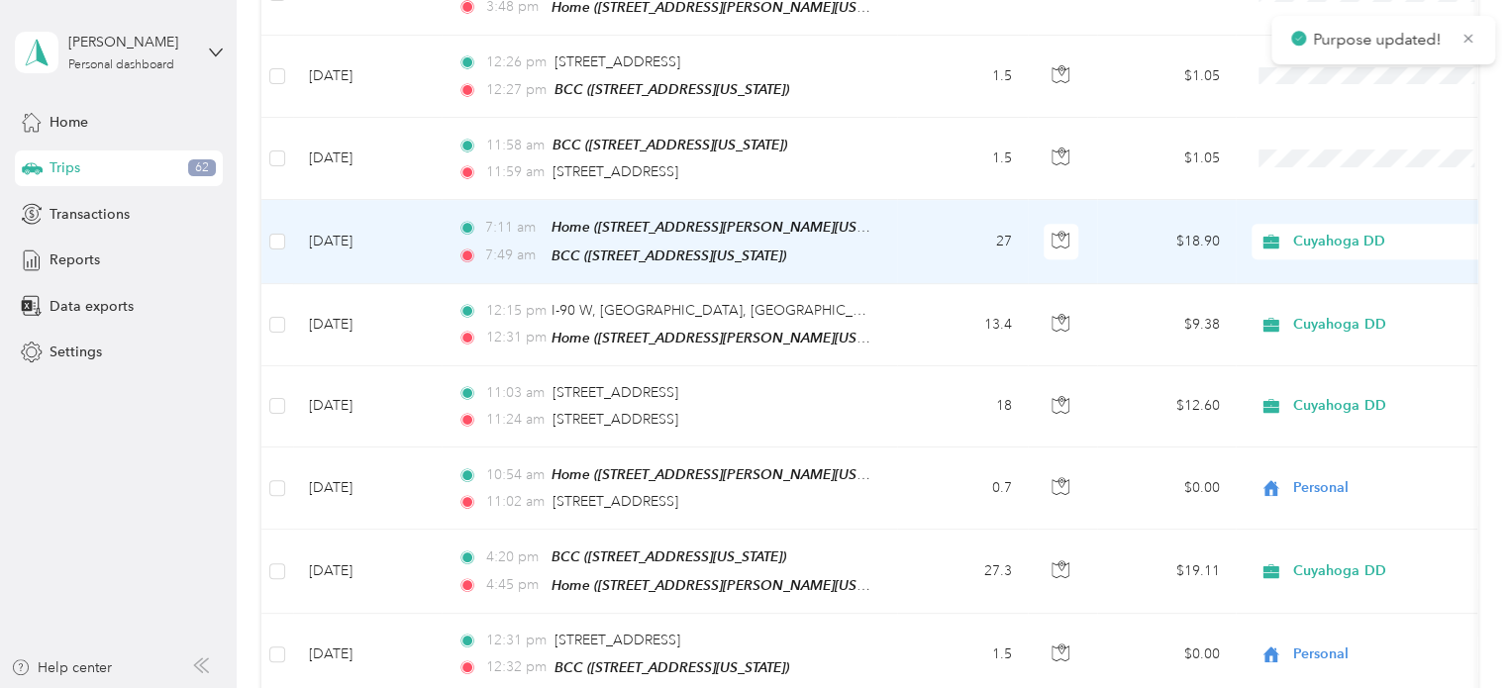
scroll to position [449, 0]
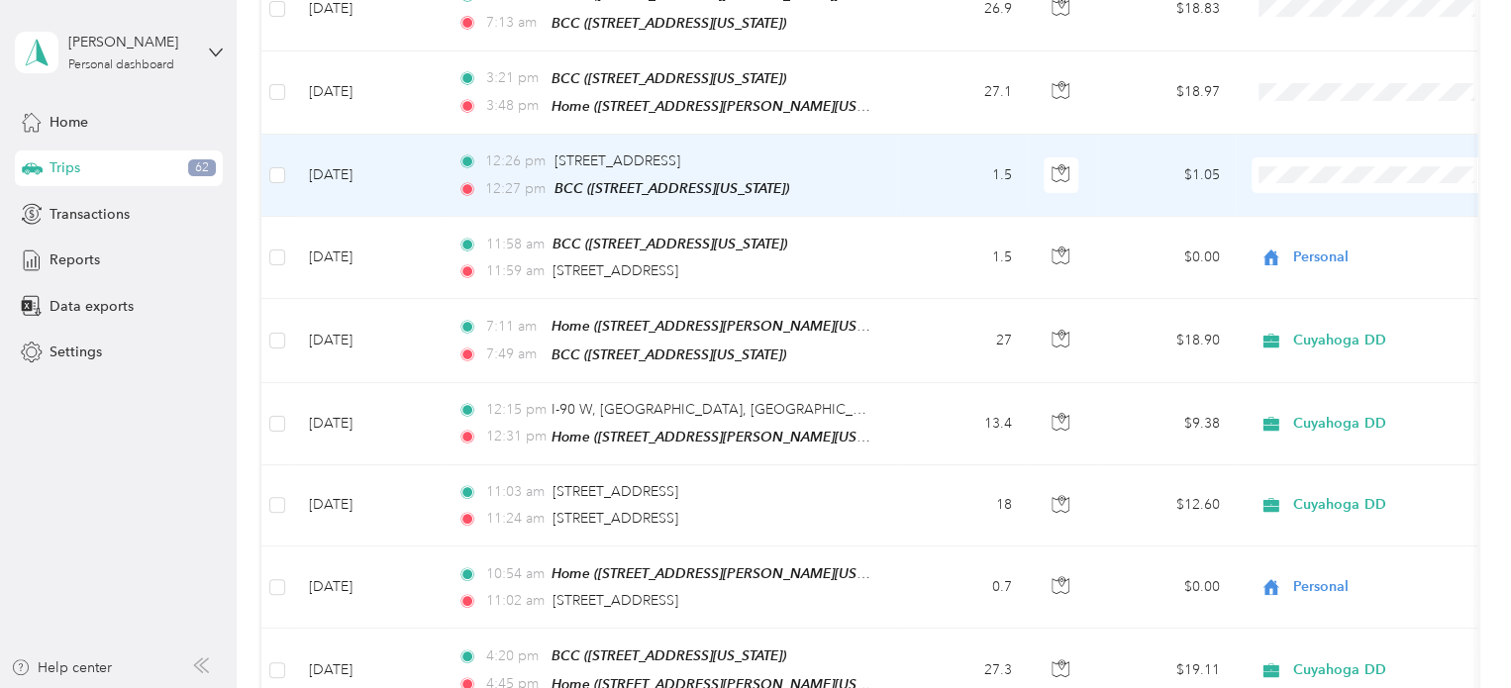
click at [1350, 230] on span "Personal" at bounding box center [1391, 239] width 183 height 21
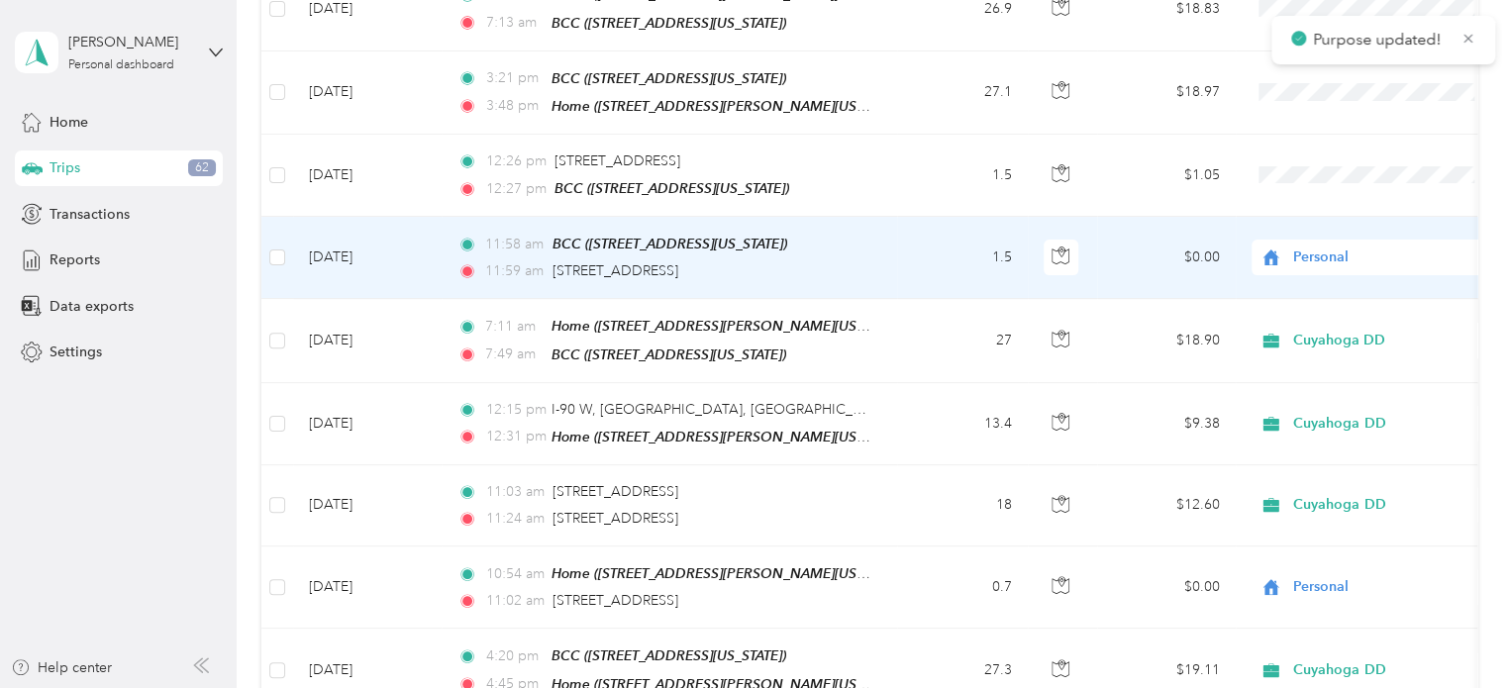
scroll to position [350, 0]
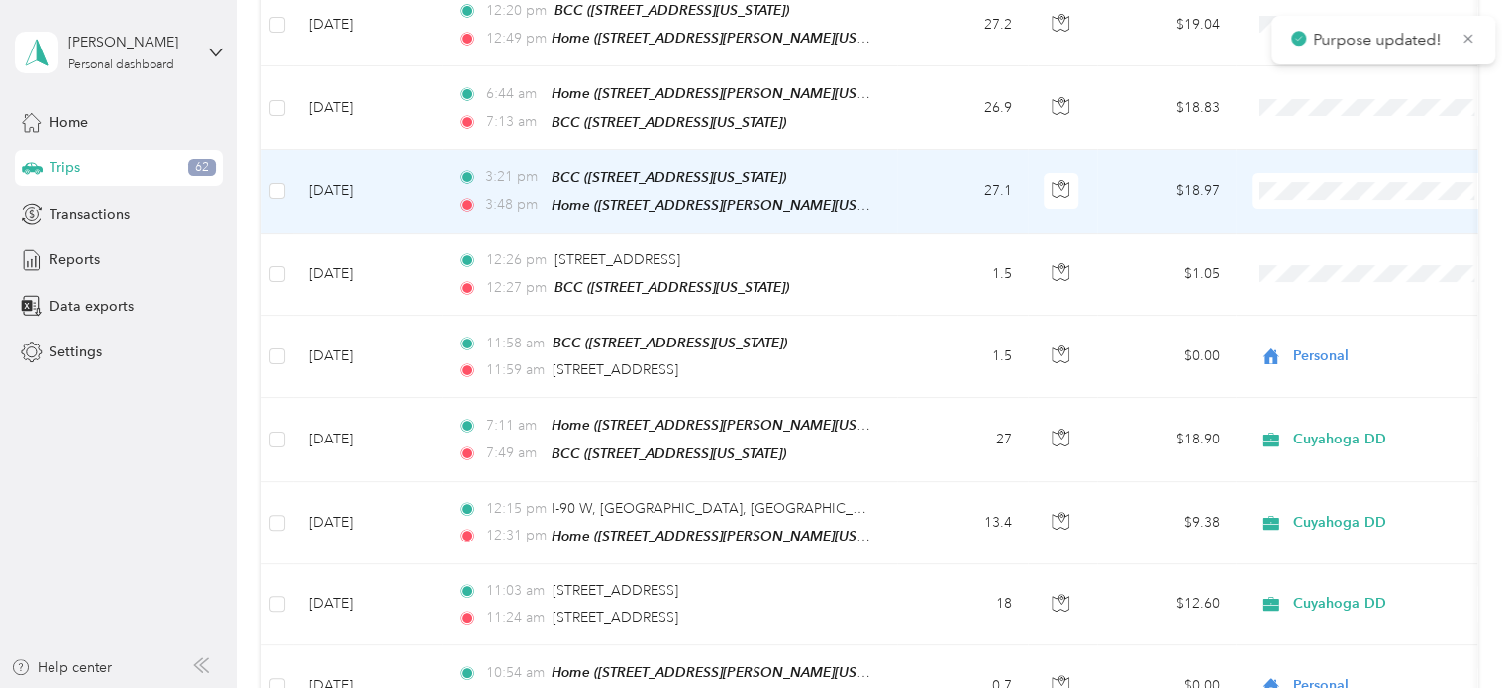
click at [1357, 173] on span at bounding box center [1374, 191] width 246 height 36
click at [1358, 215] on span "Cuyahoga DD" at bounding box center [1391, 218] width 183 height 21
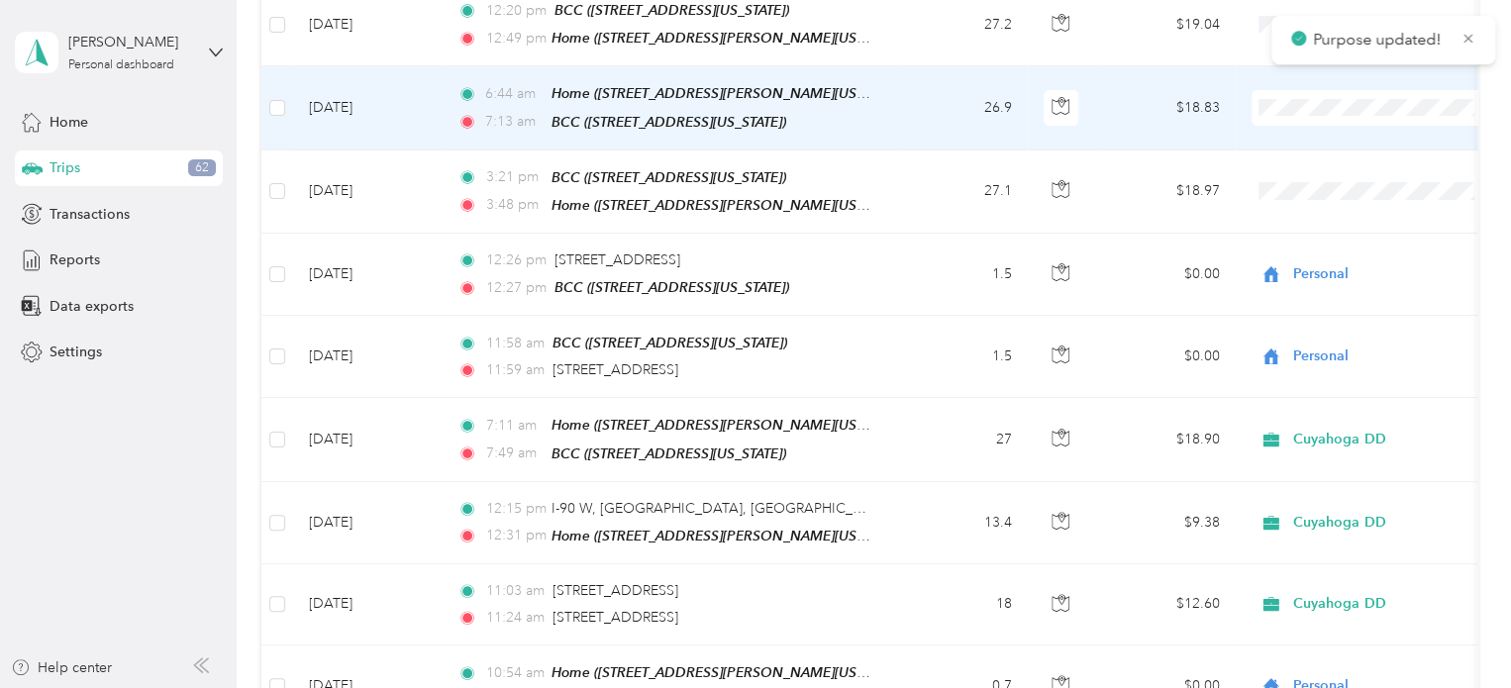
click at [1351, 143] on span "Cuyahoga DD" at bounding box center [1391, 141] width 183 height 21
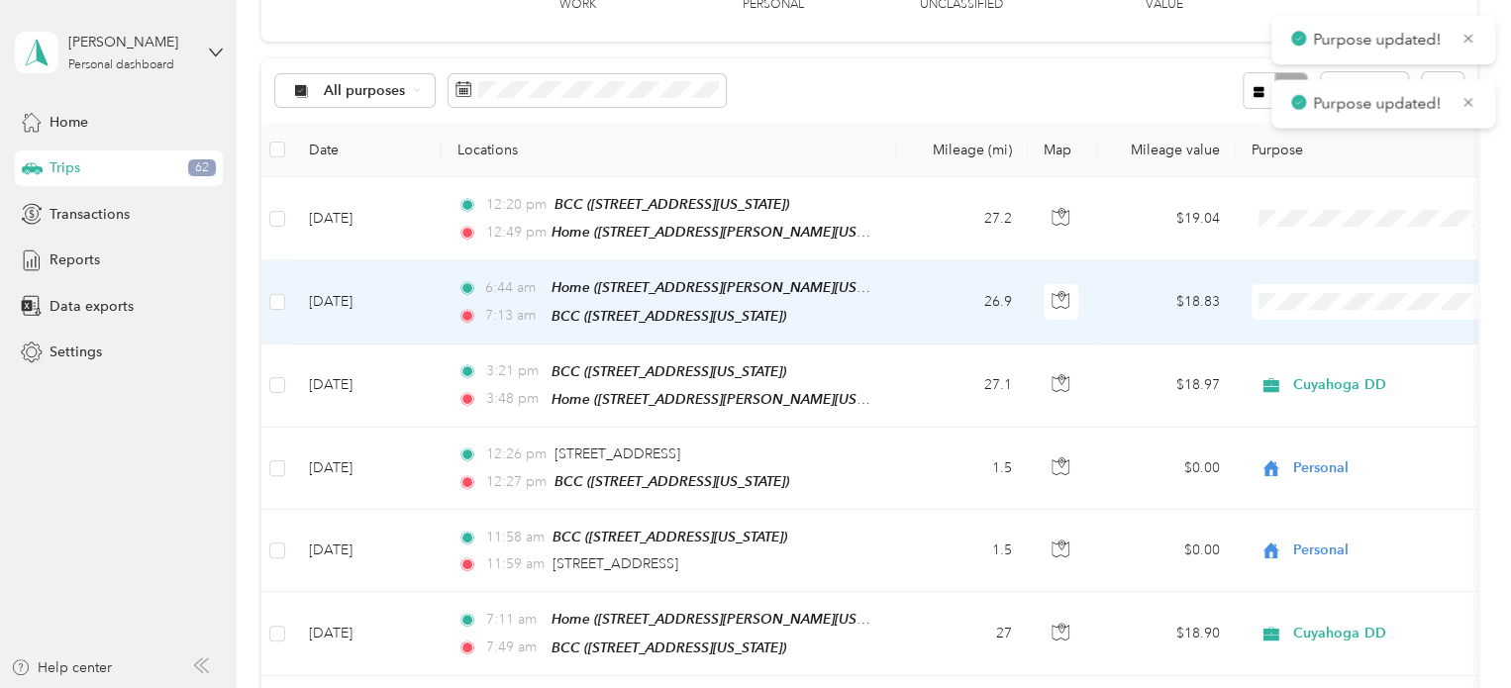
scroll to position [152, 0]
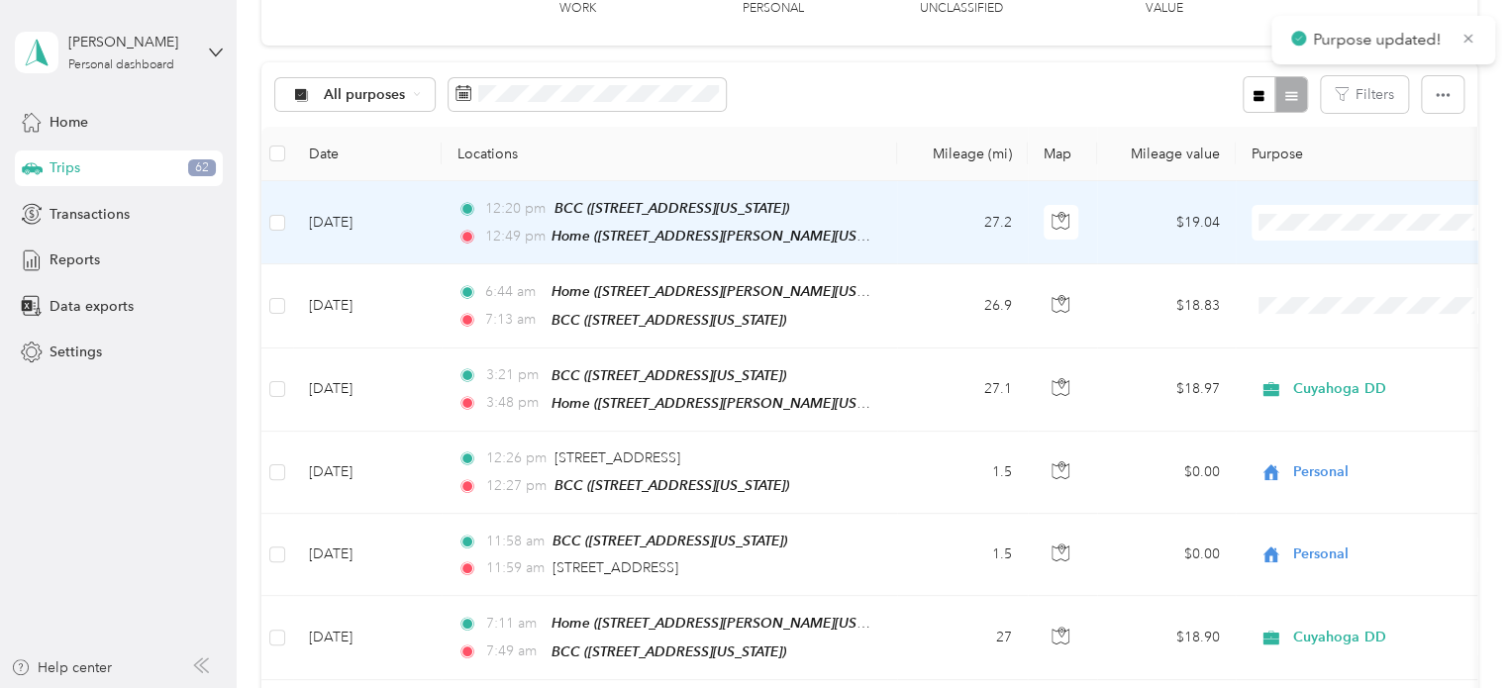
click at [1343, 210] on span at bounding box center [1374, 223] width 246 height 36
drag, startPoint x: 1333, startPoint y: 249, endPoint x: 1246, endPoint y: 233, distance: 88.7
click at [1333, 250] on span "Cuyahoga DD" at bounding box center [1391, 256] width 183 height 21
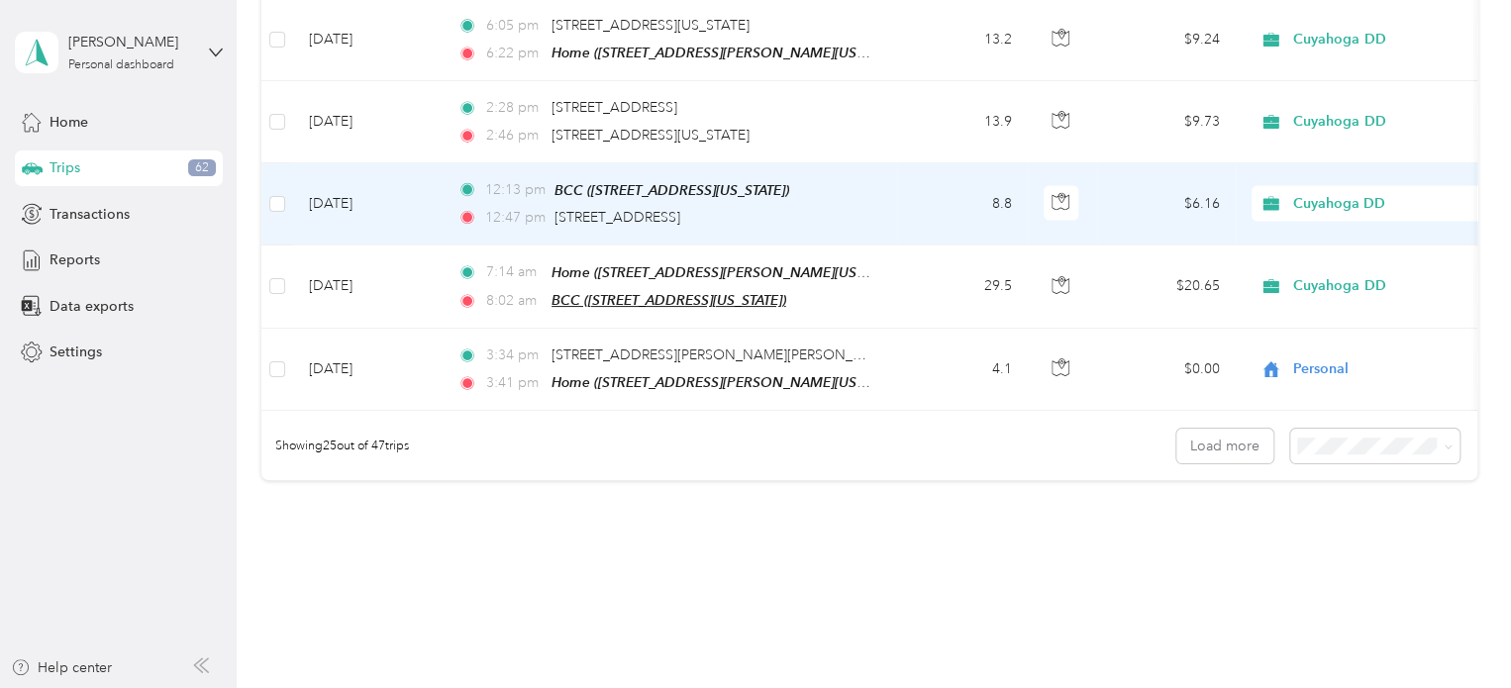
scroll to position [2033, 0]
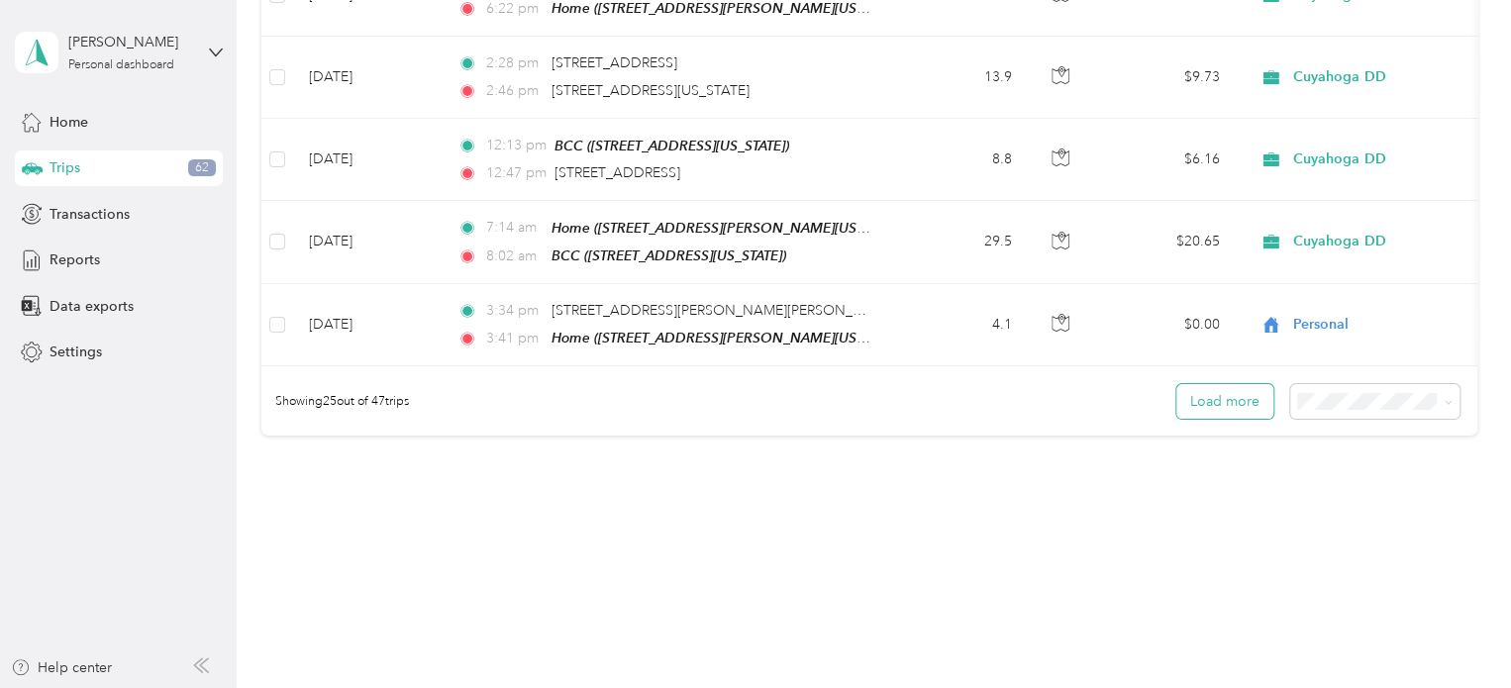
click at [1223, 384] on button "Load more" at bounding box center [1224, 401] width 97 height 35
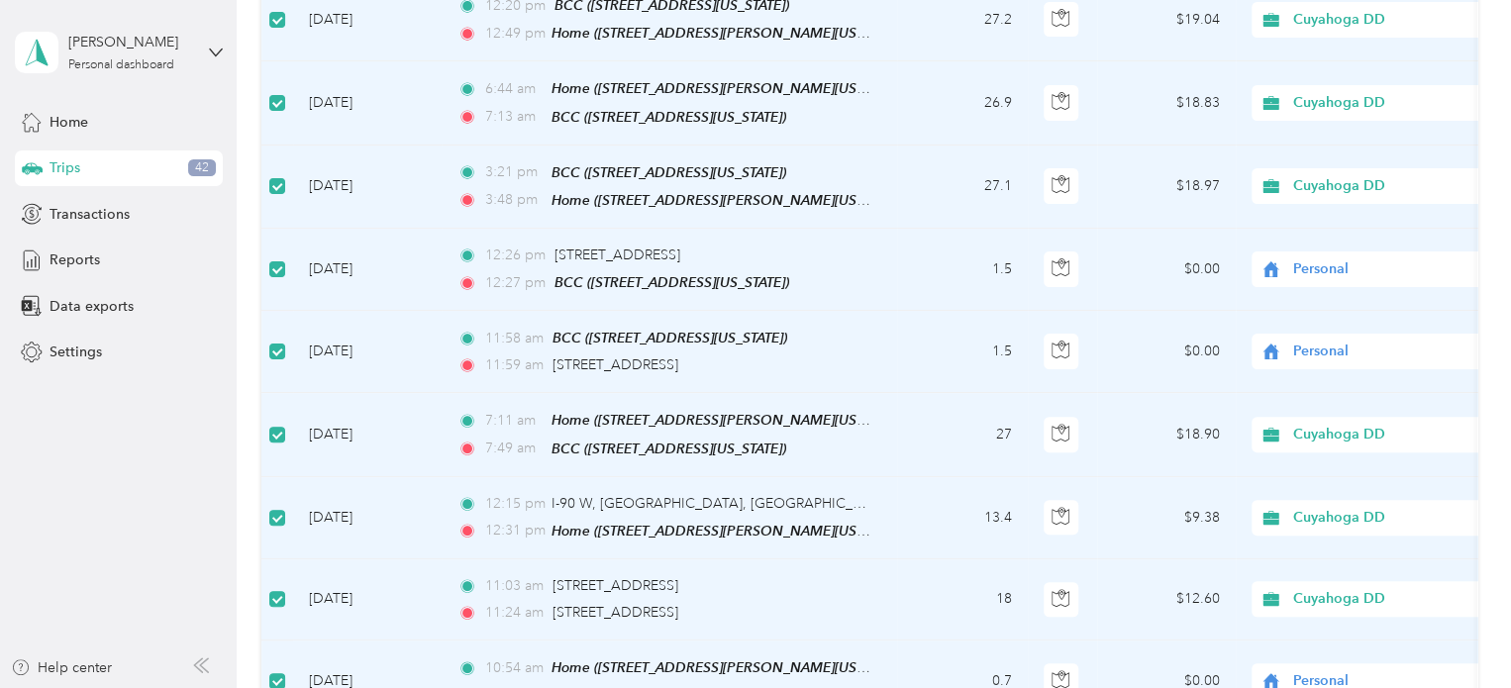
scroll to position [0, 0]
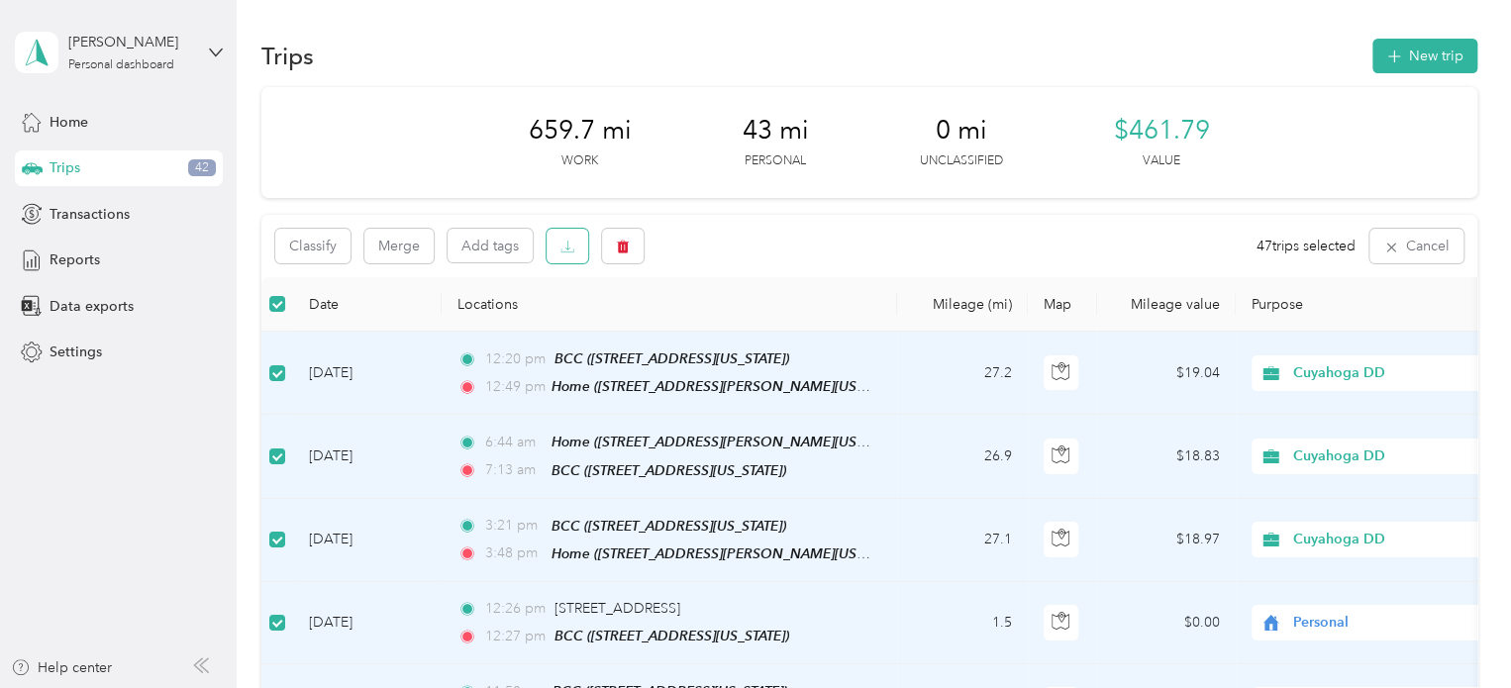
click at [567, 242] on icon "button" at bounding box center [567, 246] width 5 height 10
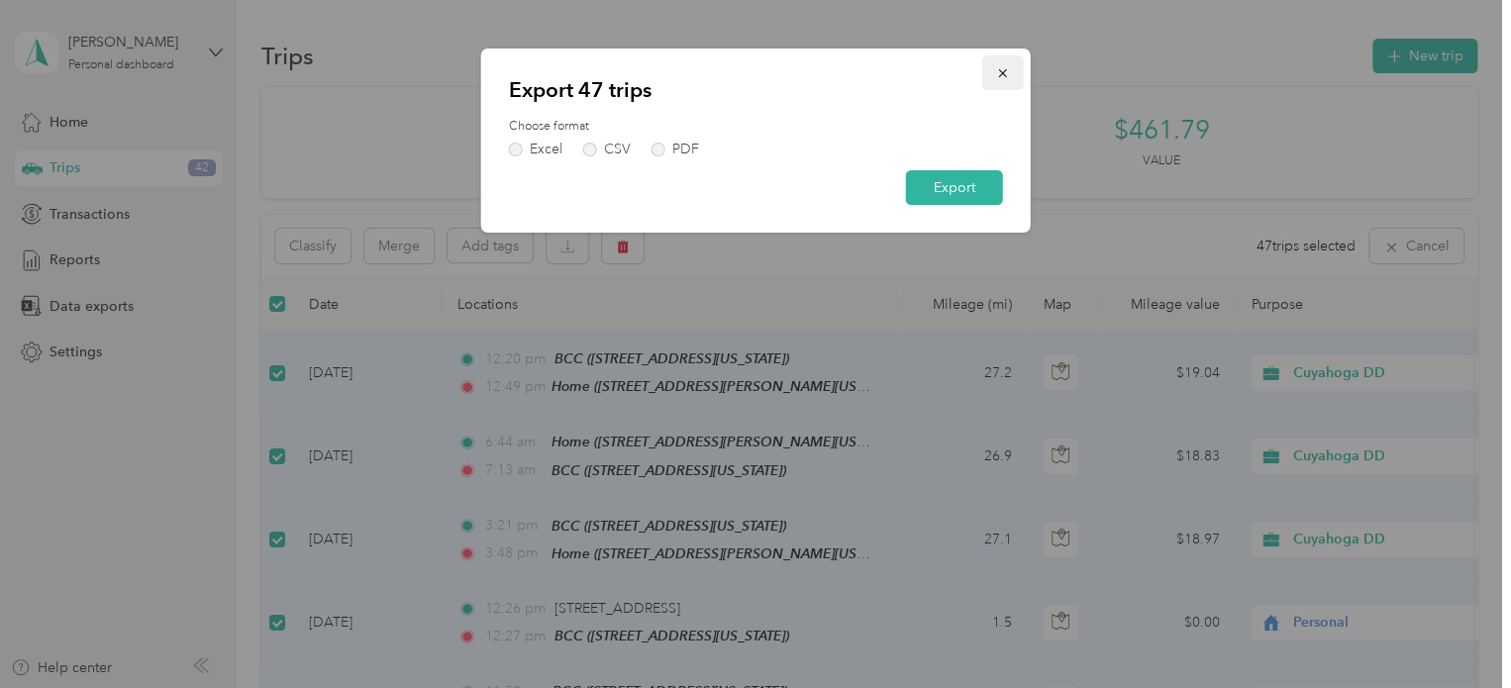
click at [998, 69] on icon "button" at bounding box center [1003, 73] width 14 height 14
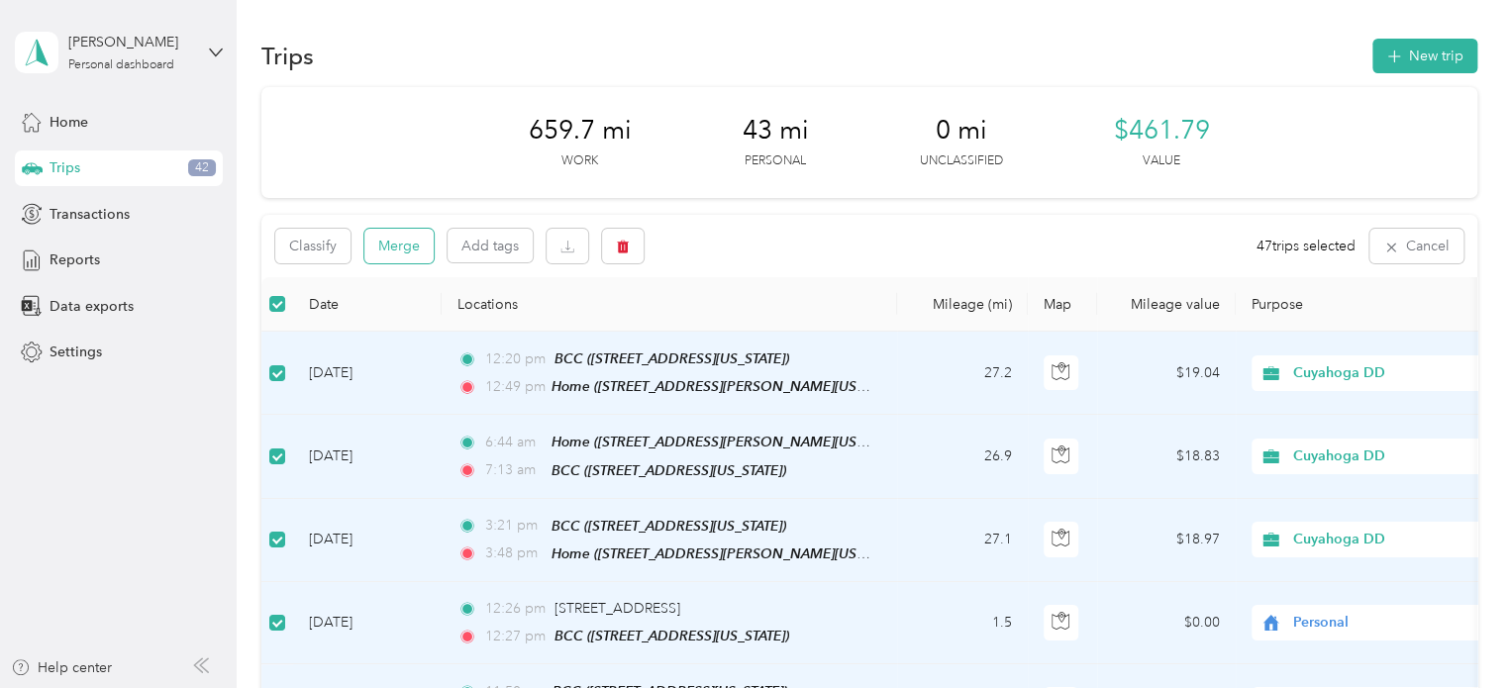
click at [388, 240] on button "Merge" at bounding box center [398, 246] width 69 height 35
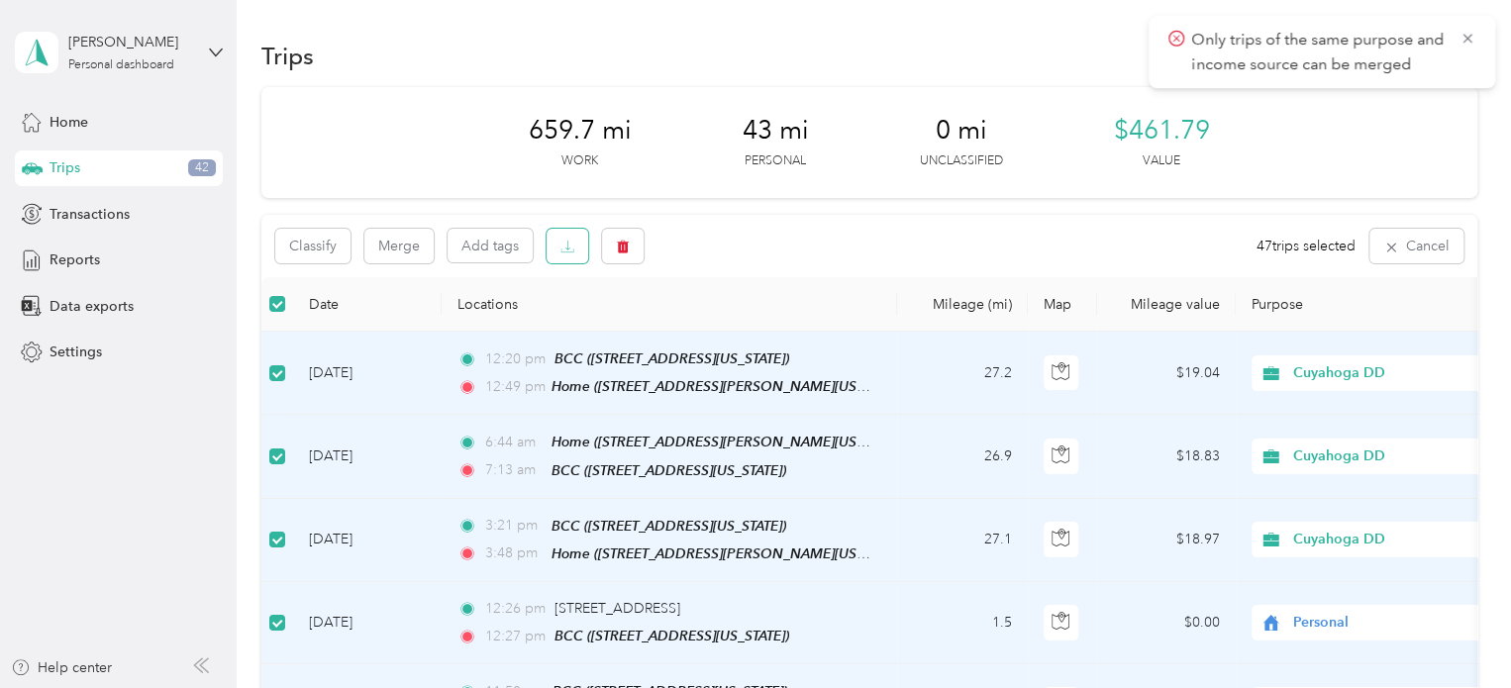
click at [567, 248] on icon "button" at bounding box center [567, 246] width 5 height 10
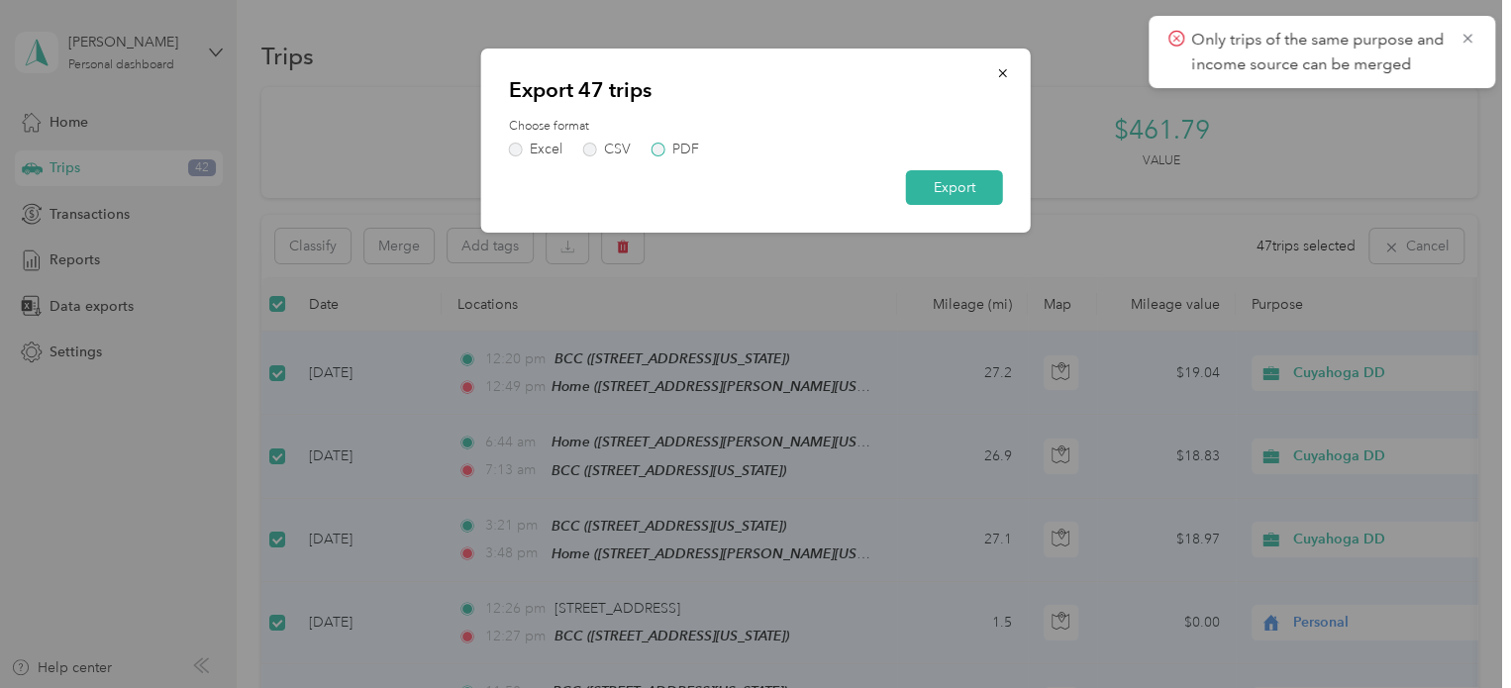
click at [657, 147] on label "PDF" at bounding box center [675, 150] width 48 height 14
click at [965, 190] on button "Export" at bounding box center [954, 187] width 97 height 35
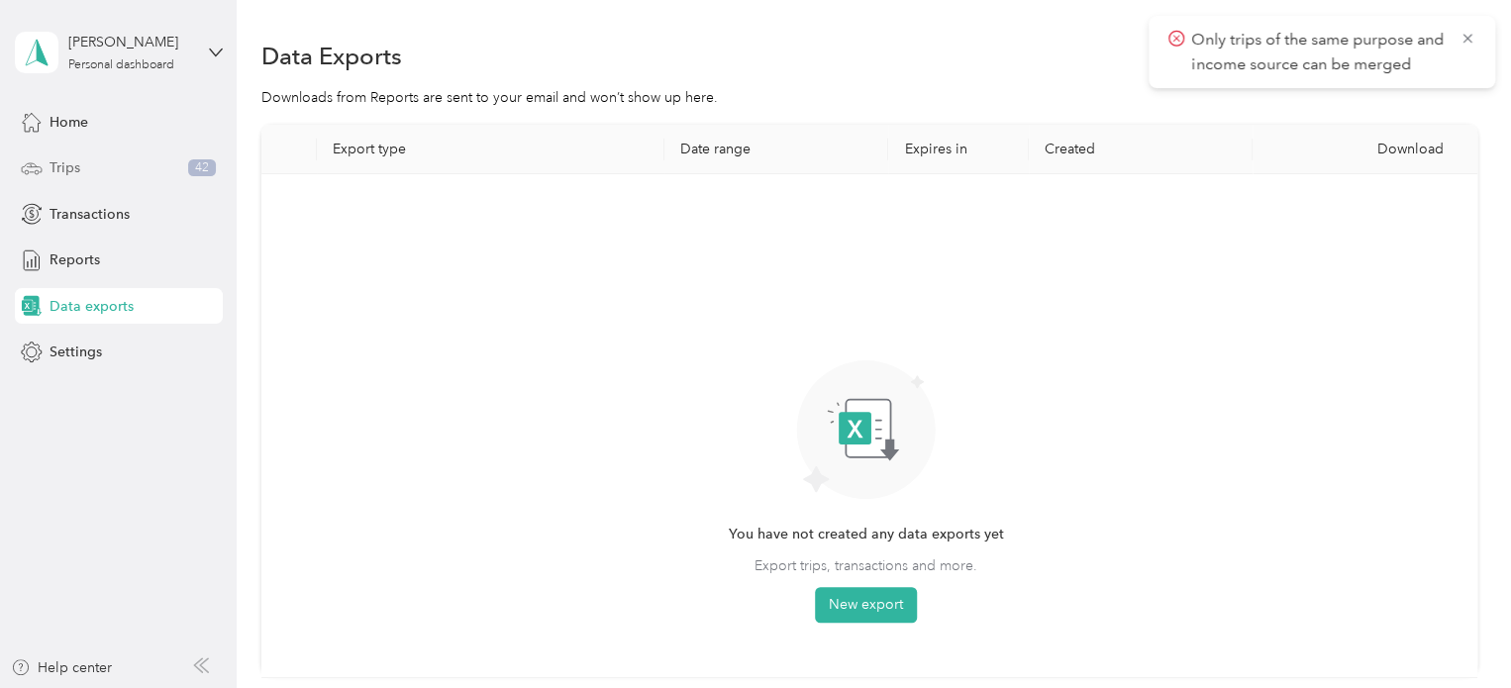
click at [82, 172] on div "Trips 42" at bounding box center [119, 168] width 208 height 36
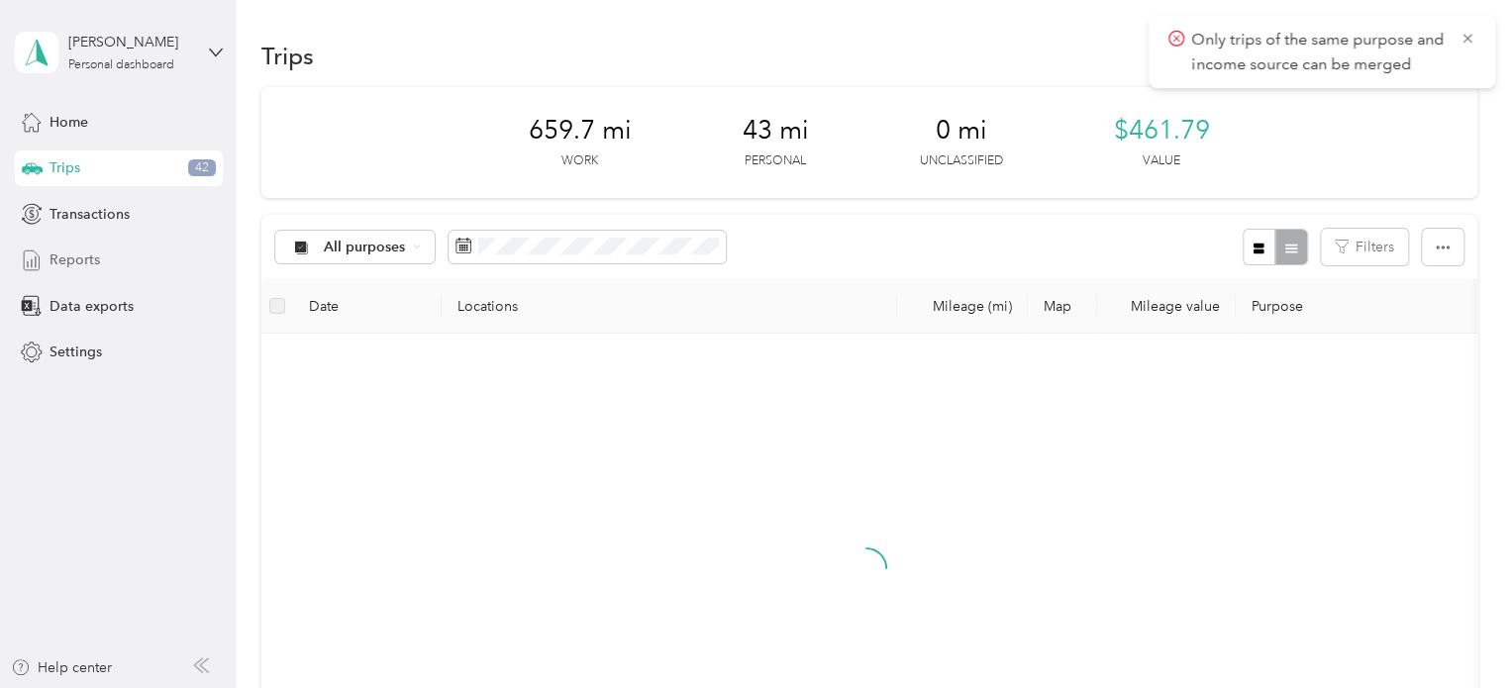
click at [71, 258] on span "Reports" at bounding box center [74, 259] width 50 height 21
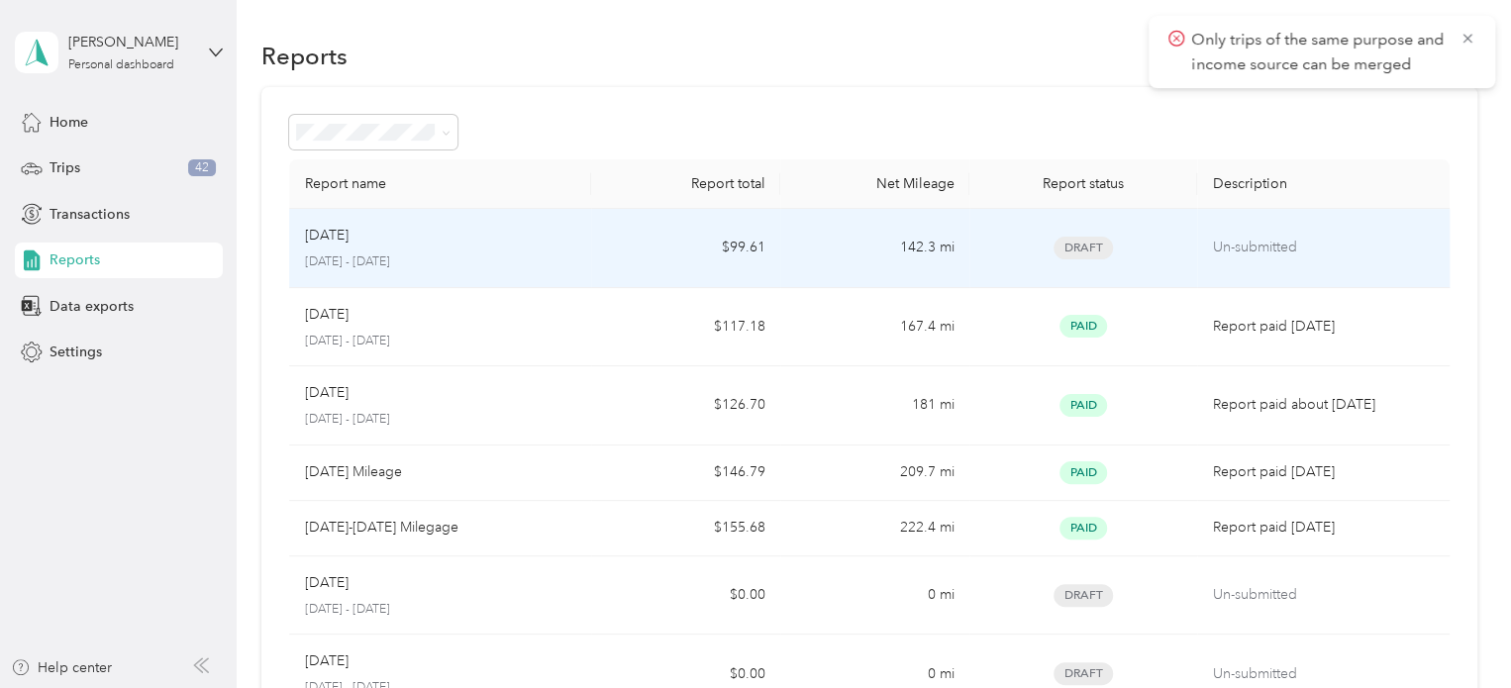
click at [1260, 245] on p "Un-submitted" at bounding box center [1323, 248] width 221 height 22
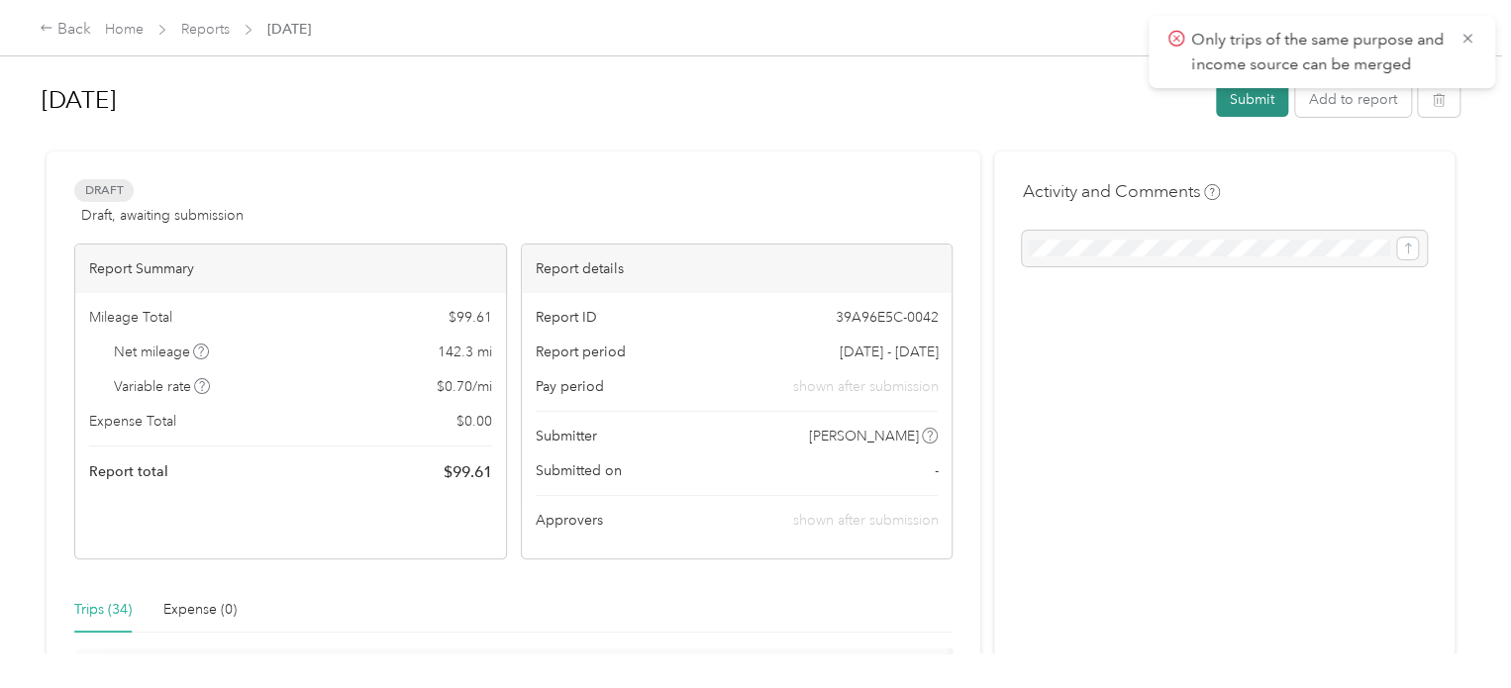
click at [1255, 106] on button "Submit" at bounding box center [1252, 99] width 72 height 35
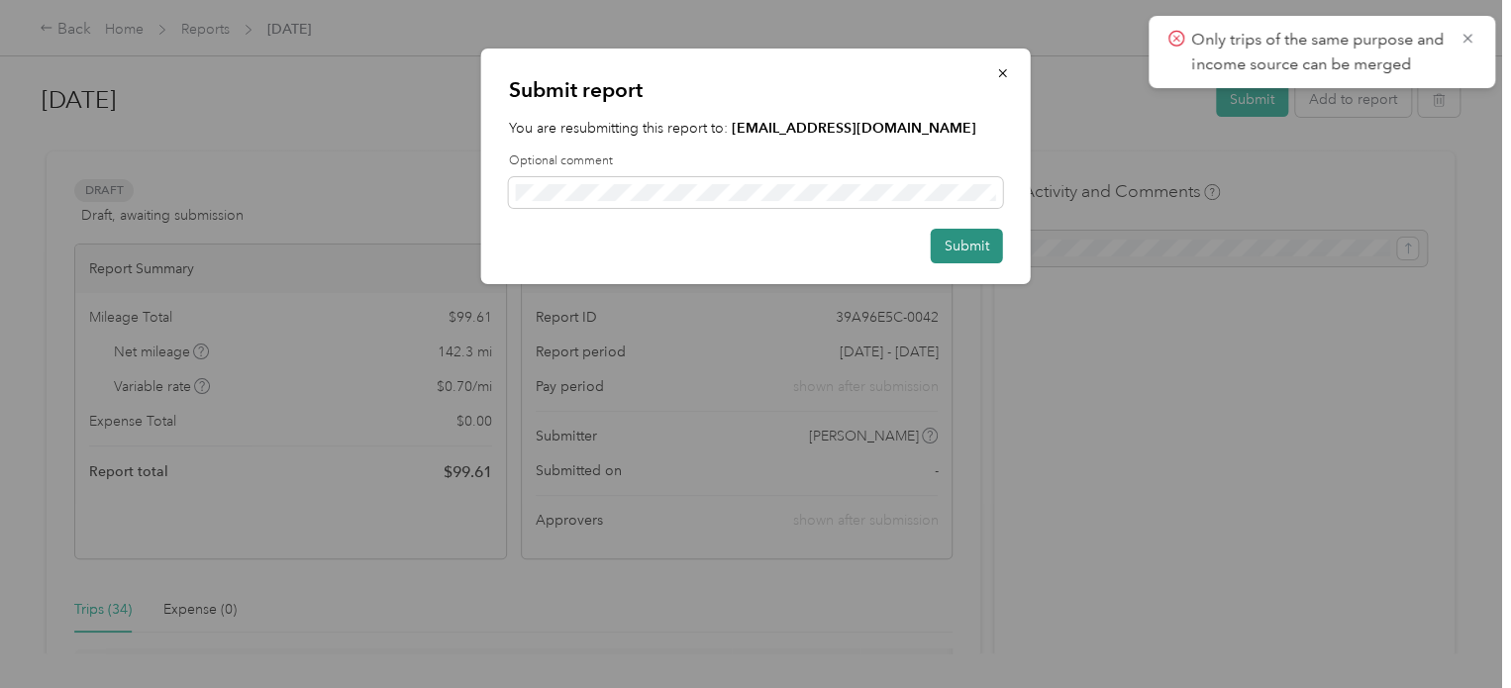
click at [947, 240] on button "Submit" at bounding box center [967, 246] width 72 height 35
